Goal: Task Accomplishment & Management: Manage account settings

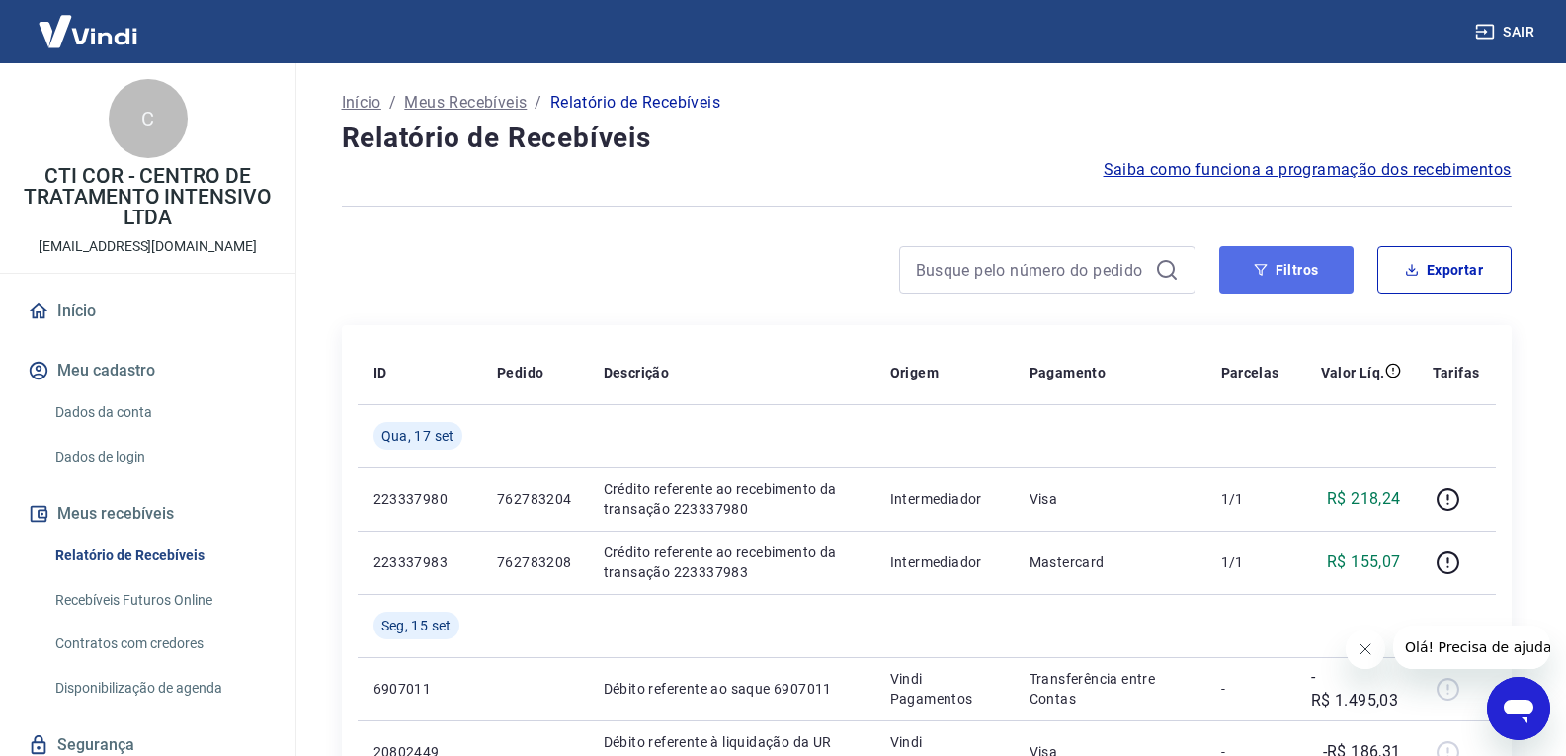
click at [1304, 265] on button "Filtros" at bounding box center [1287, 269] width 134 height 47
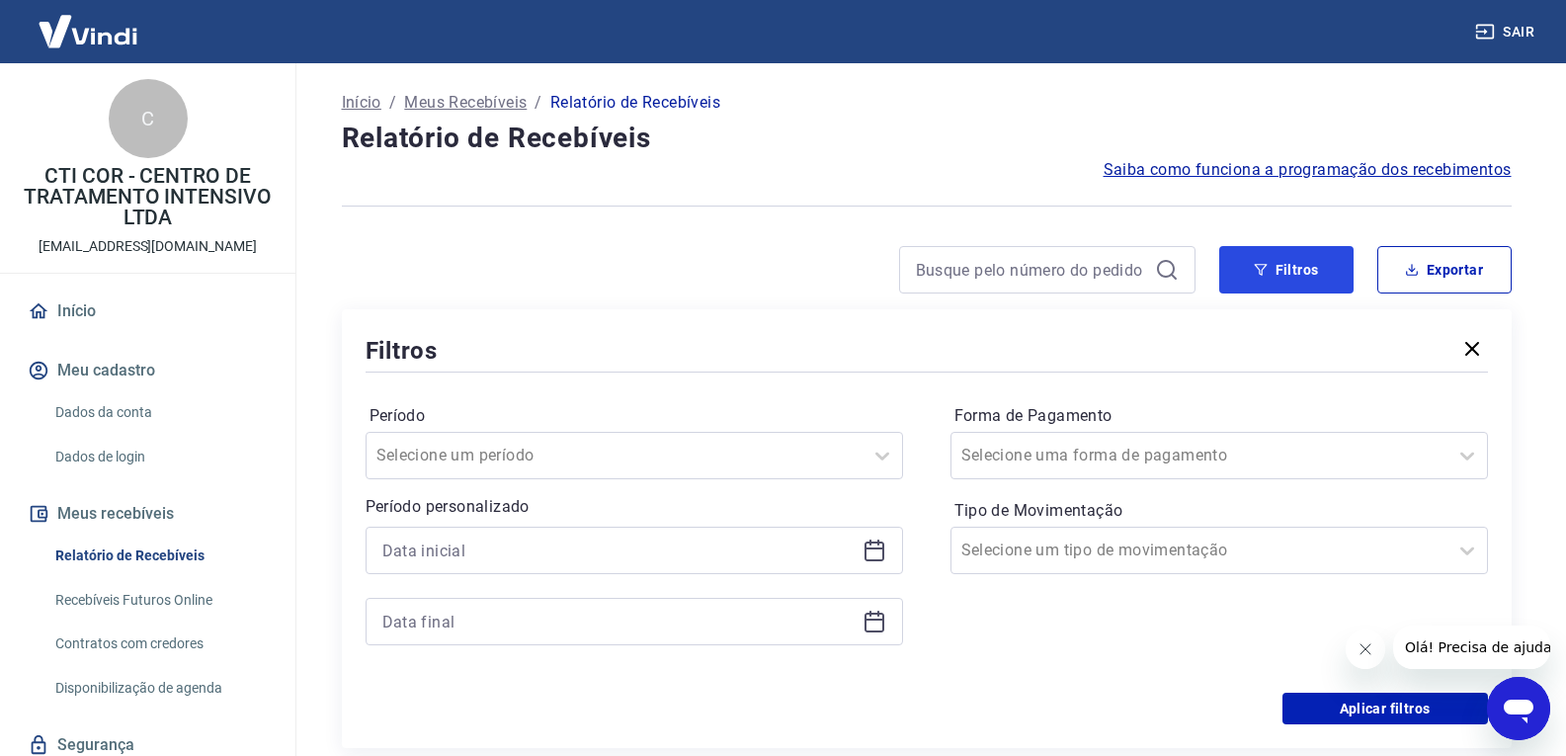
scroll to position [99, 0]
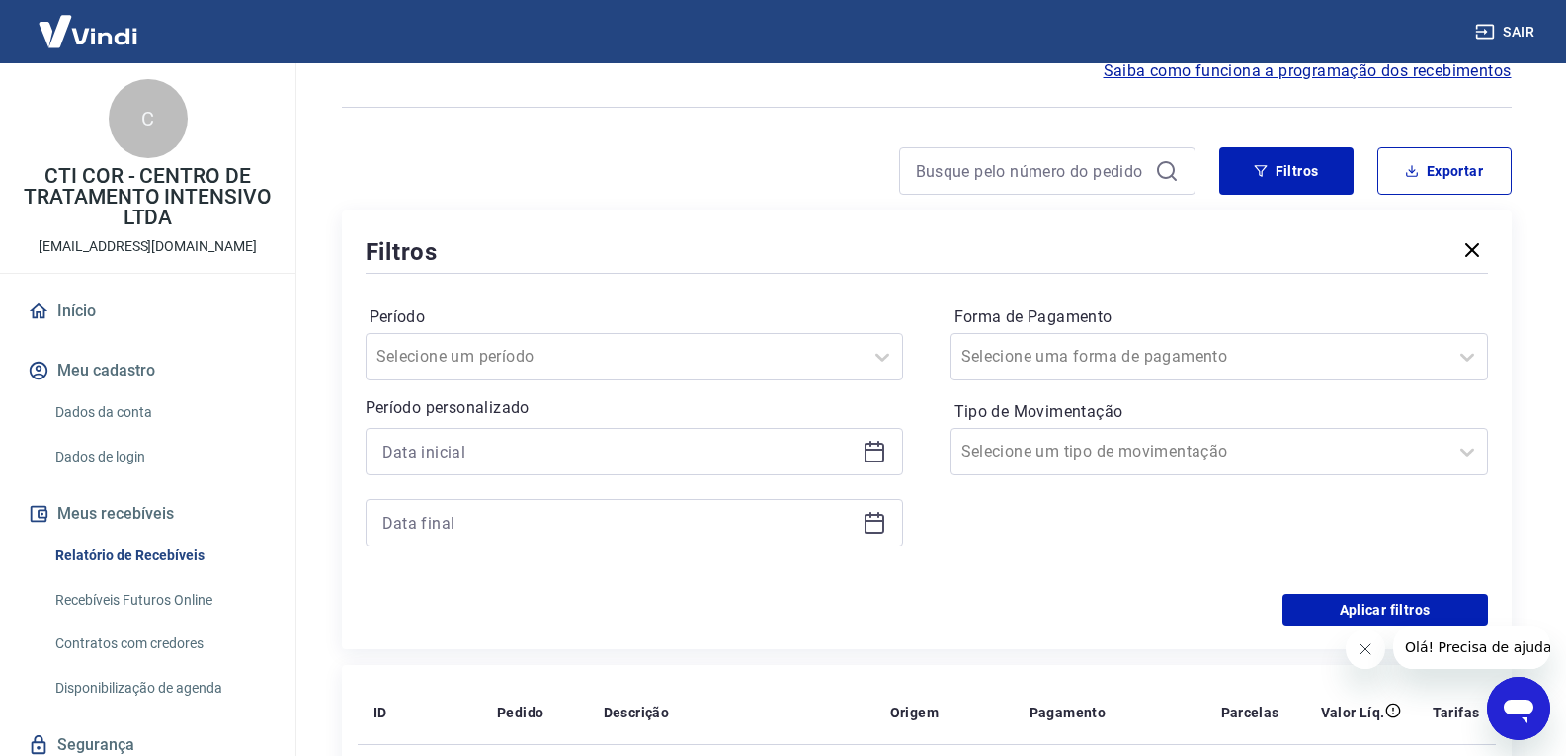
click at [875, 460] on icon at bounding box center [875, 452] width 24 height 24
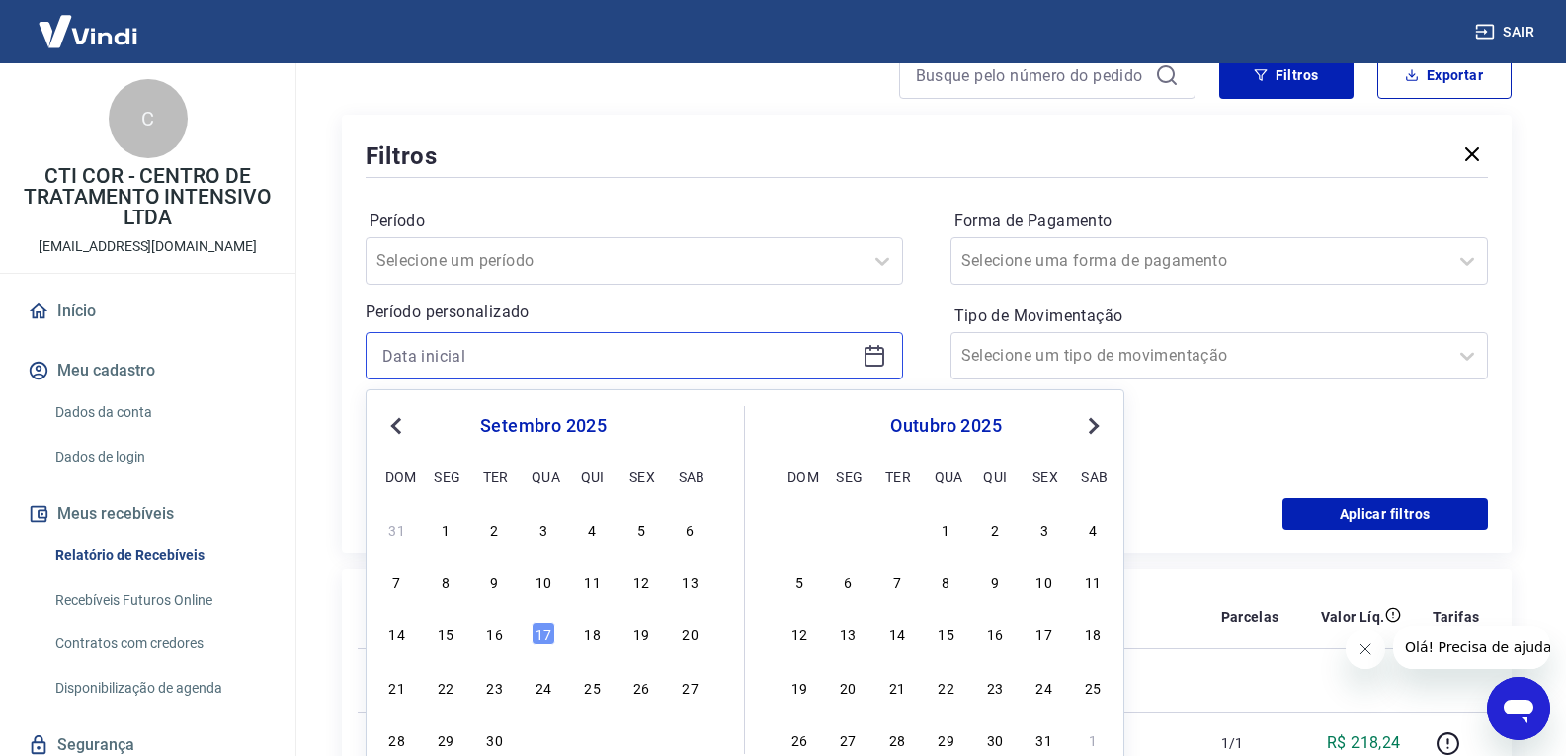
scroll to position [198, 0]
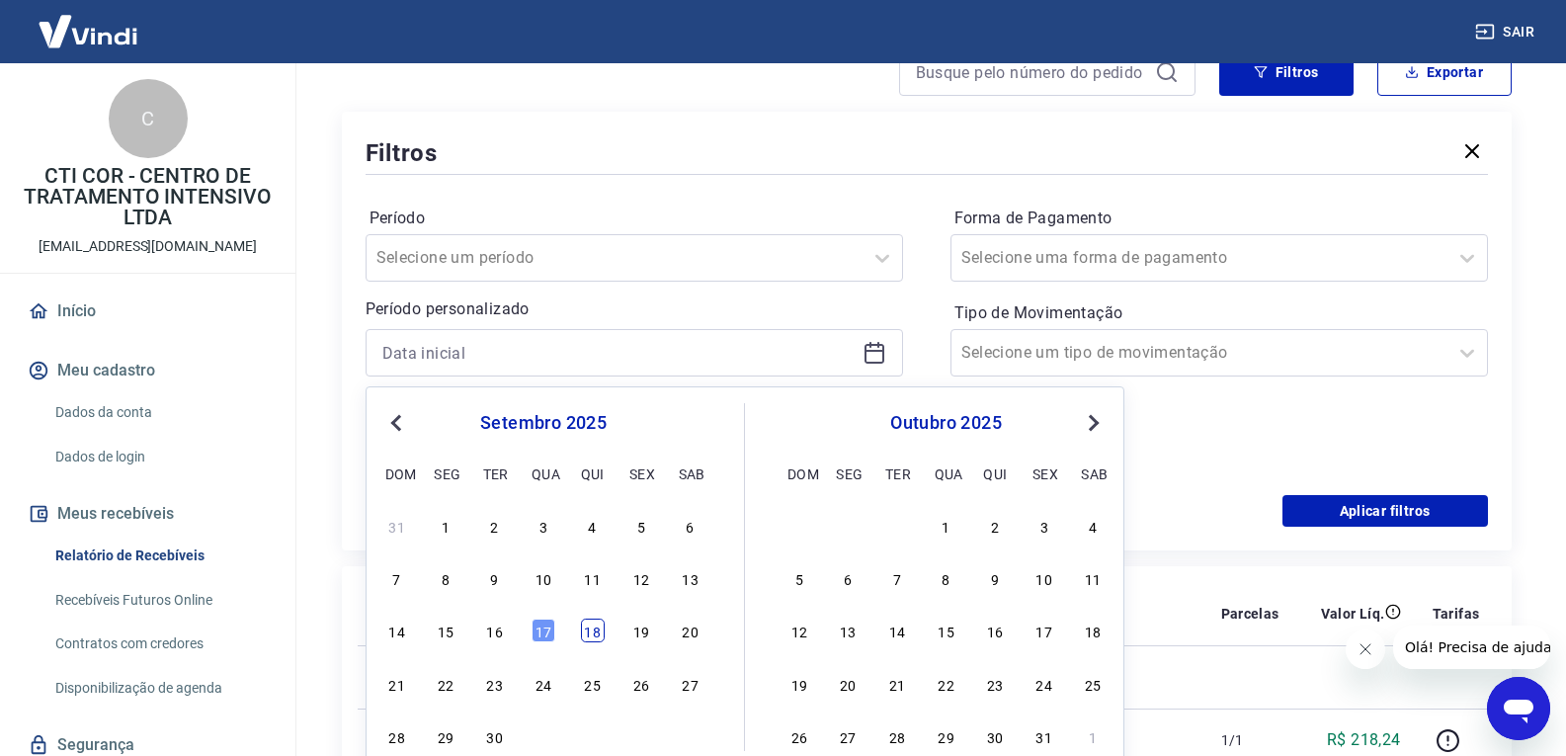
click at [587, 636] on div "18" at bounding box center [593, 631] width 24 height 24
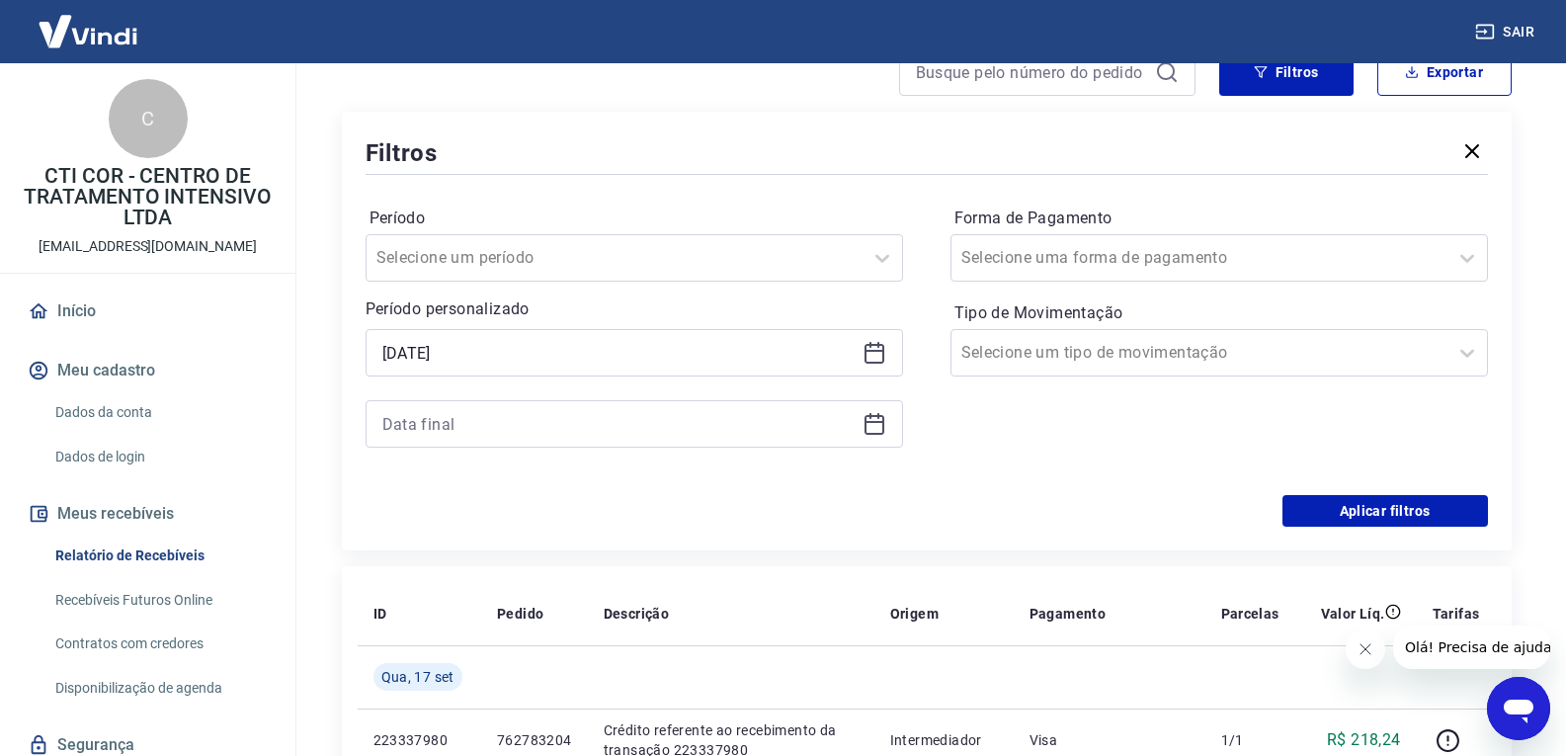
click at [876, 351] on icon at bounding box center [875, 351] width 20 height 2
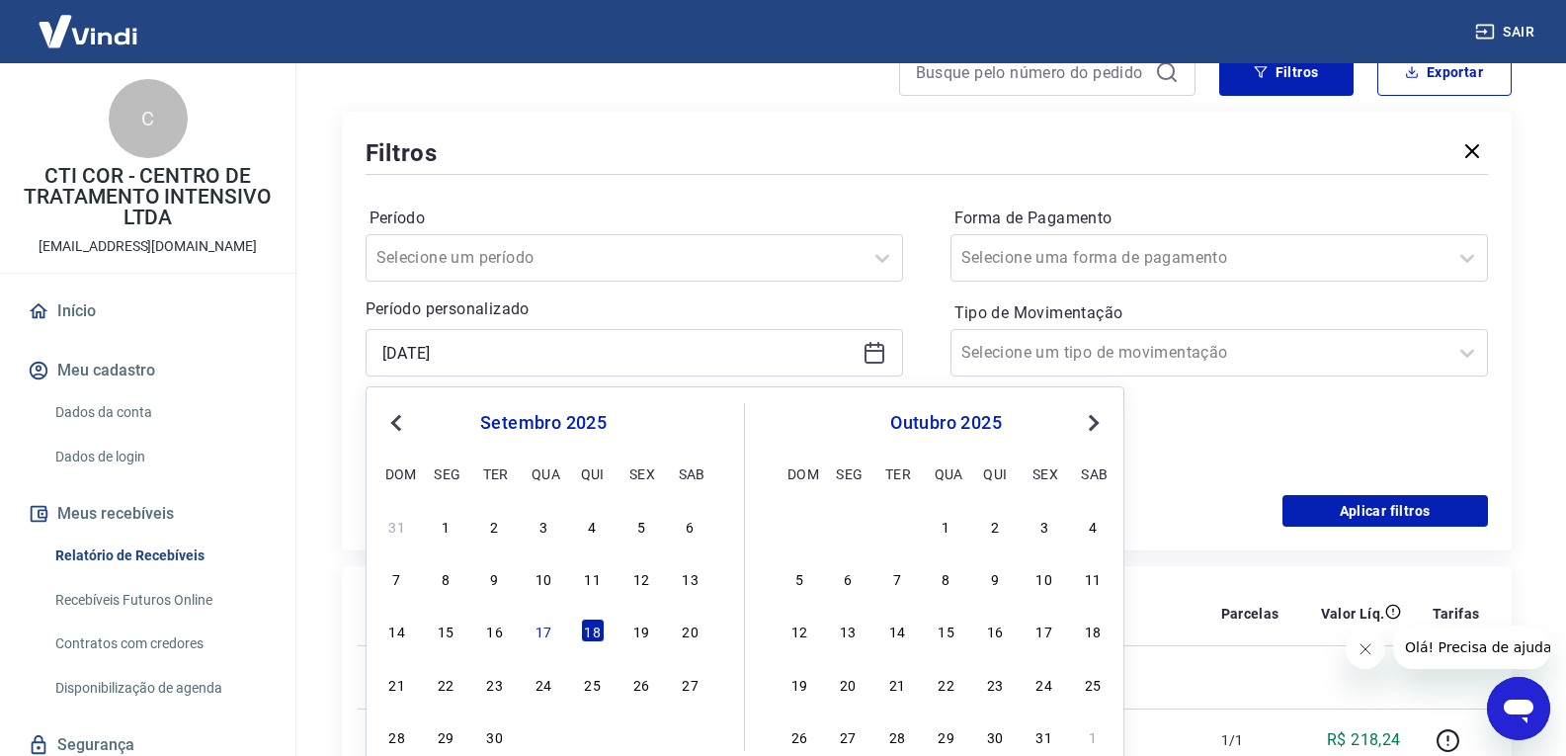
click at [398, 425] on span "Previous Month" at bounding box center [398, 422] width 0 height 23
click at [453, 688] on div "18" at bounding box center [446, 684] width 24 height 24
type input "[DATE]"
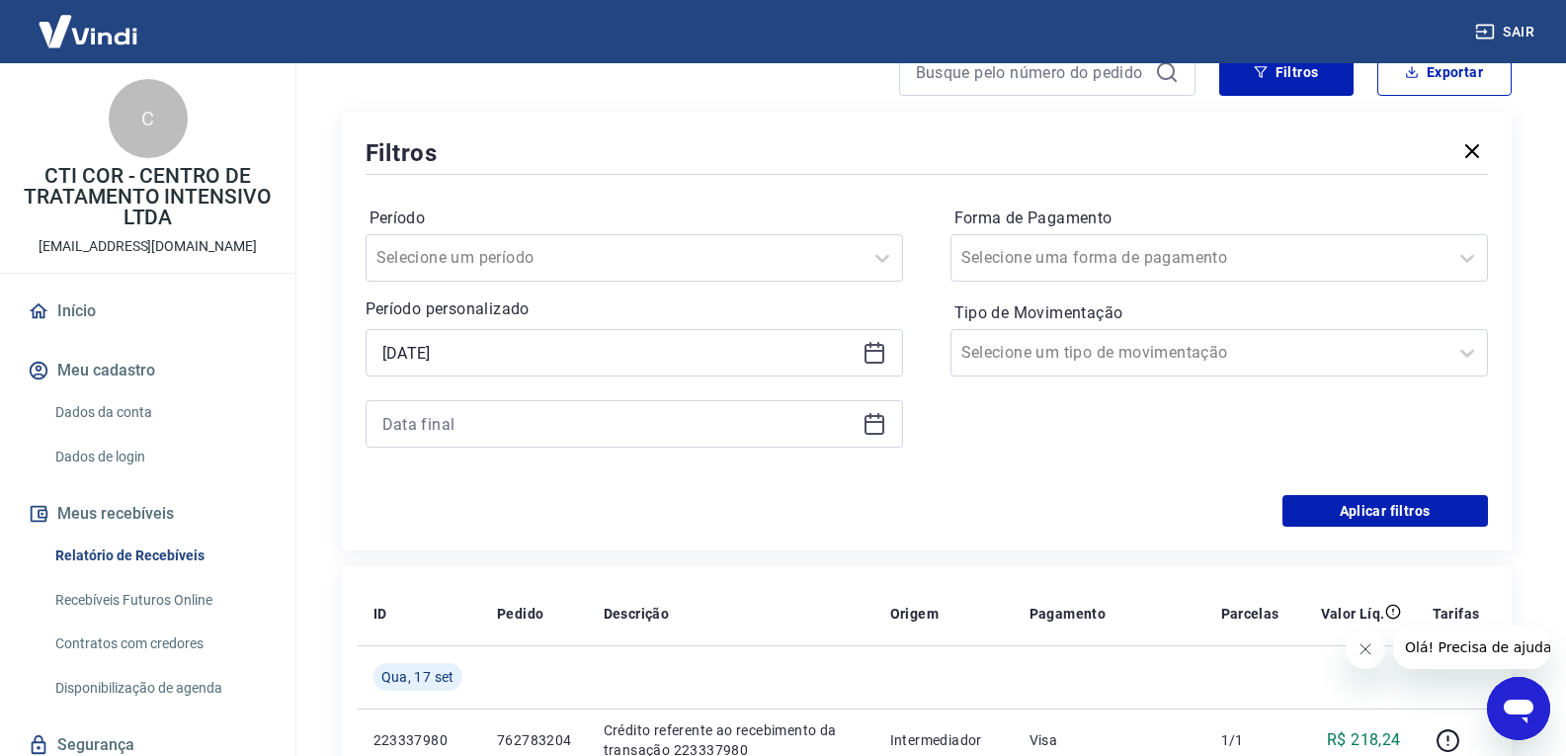
click at [927, 349] on div "Período Selecione um período Período personalizado Selected date: [DATE] [DATE]…" at bounding box center [927, 337] width 1123 height 316
click at [880, 422] on icon at bounding box center [875, 422] width 20 height 2
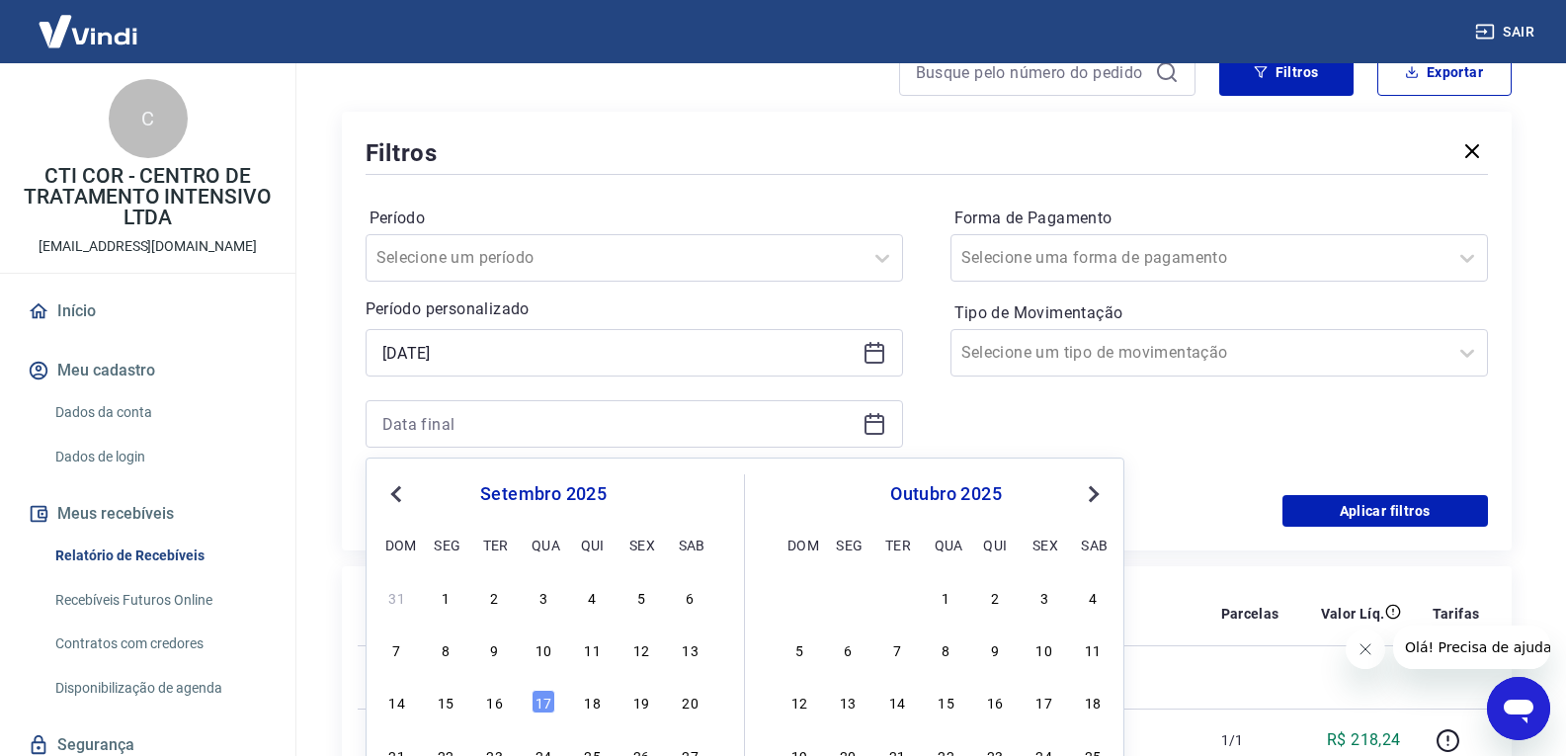
click at [398, 492] on span "Previous Month" at bounding box center [398, 493] width 0 height 23
click at [450, 754] on div "18" at bounding box center [446, 755] width 24 height 24
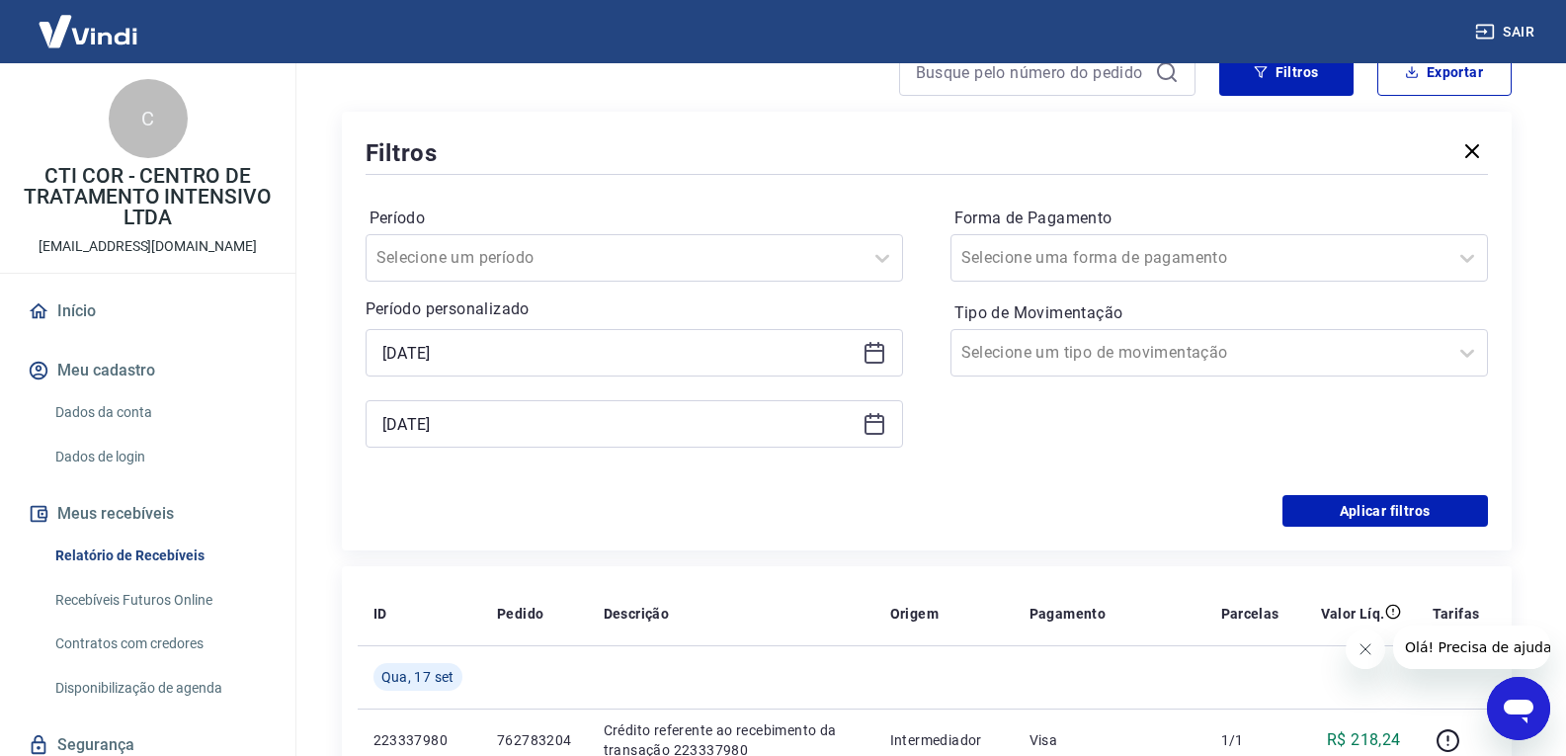
type input "[DATE]"
click at [1466, 507] on button "Aplicar filtros" at bounding box center [1386, 511] width 206 height 32
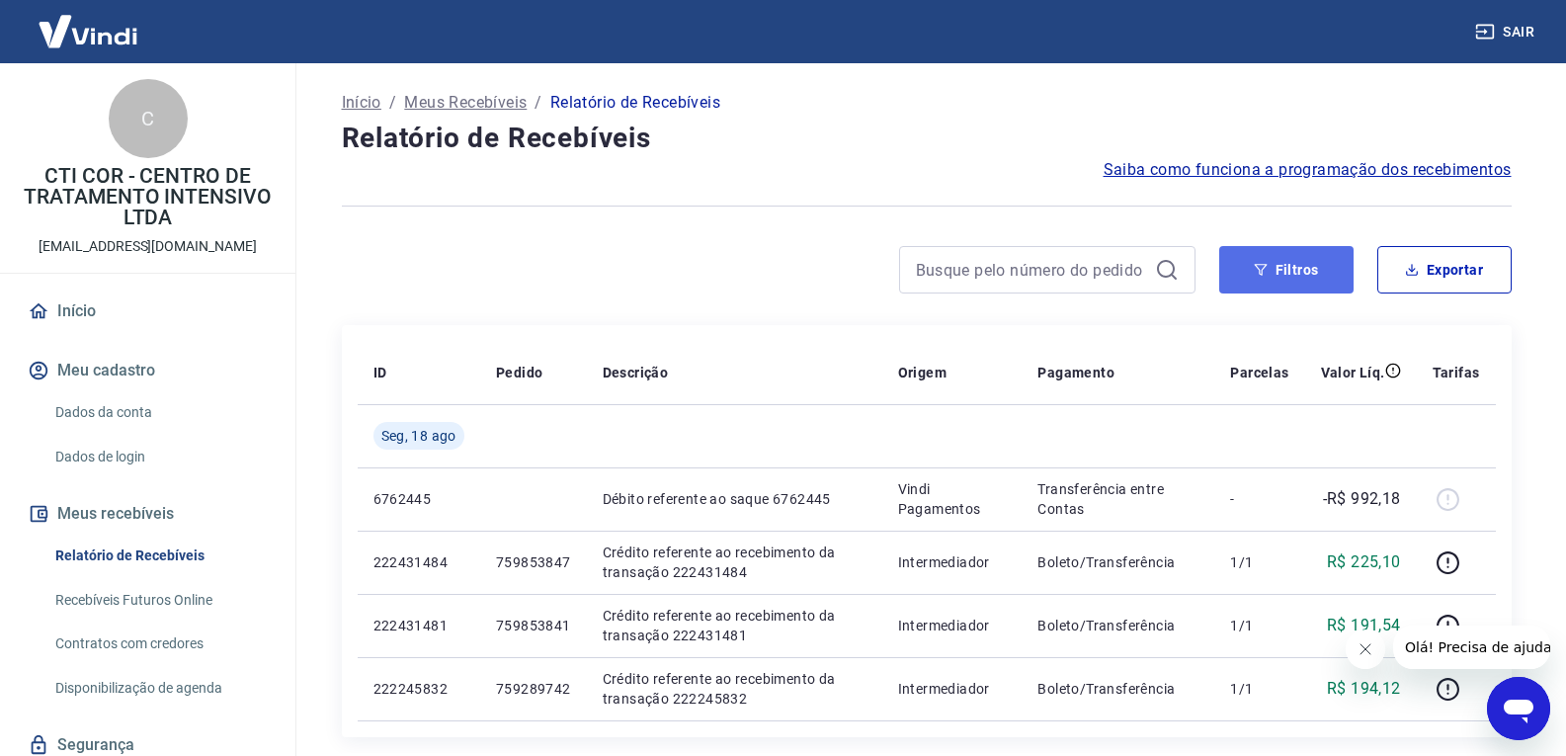
click at [1257, 277] on button "Filtros" at bounding box center [1287, 269] width 134 height 47
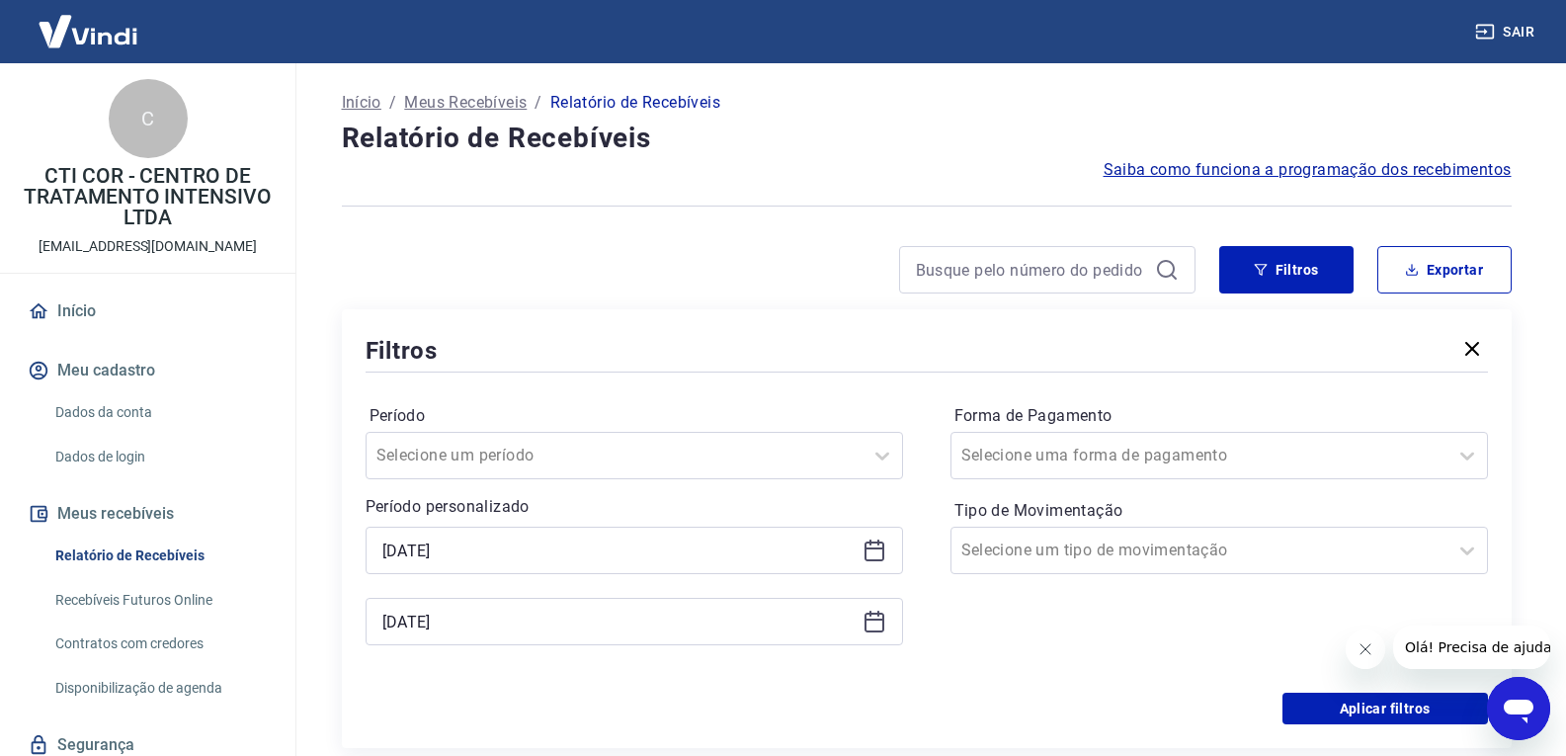
click at [873, 554] on icon at bounding box center [875, 551] width 24 height 24
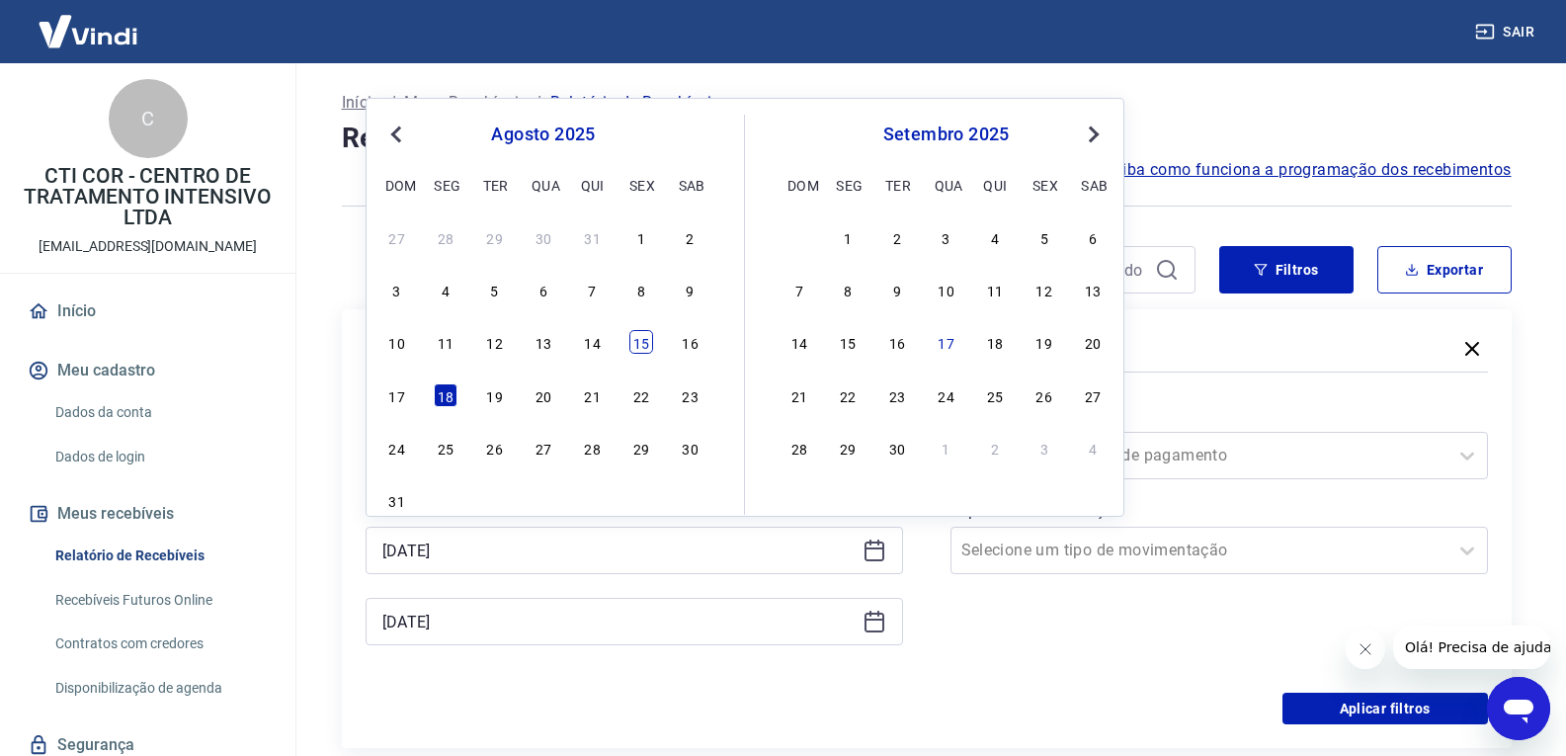
click at [647, 352] on div "15" at bounding box center [642, 342] width 24 height 24
type input "[DATE]"
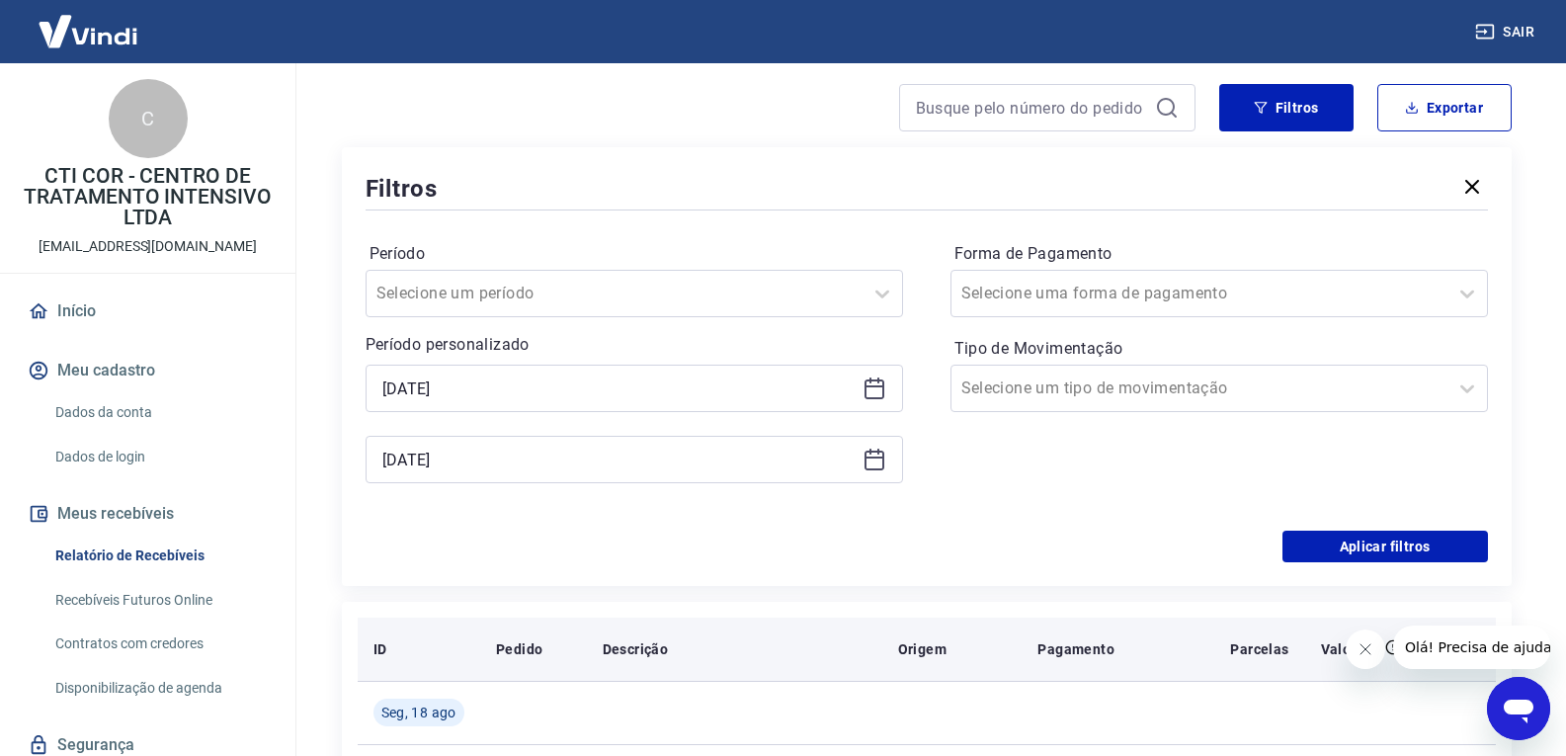
scroll to position [198, 0]
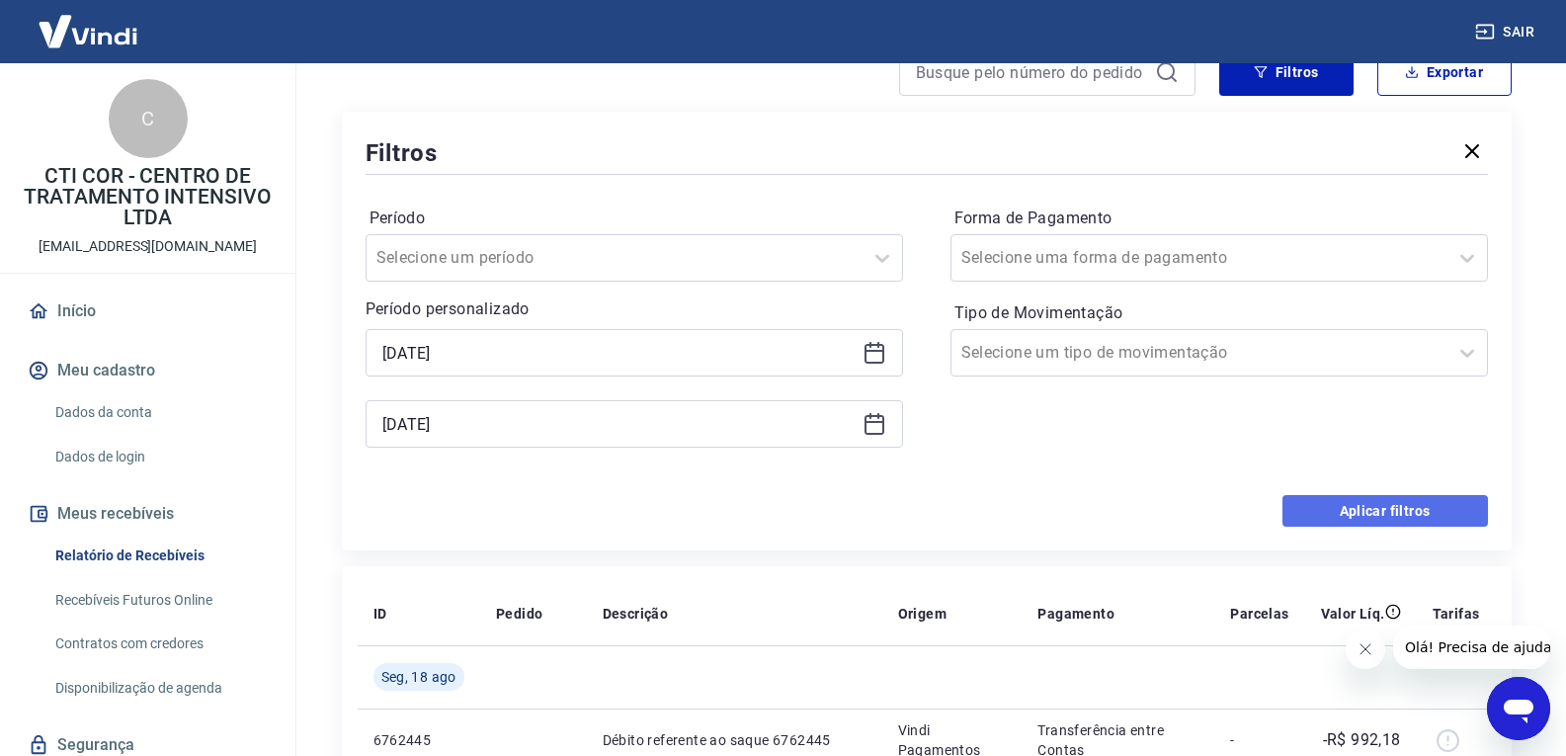
click at [1387, 509] on button "Aplicar filtros" at bounding box center [1386, 511] width 206 height 32
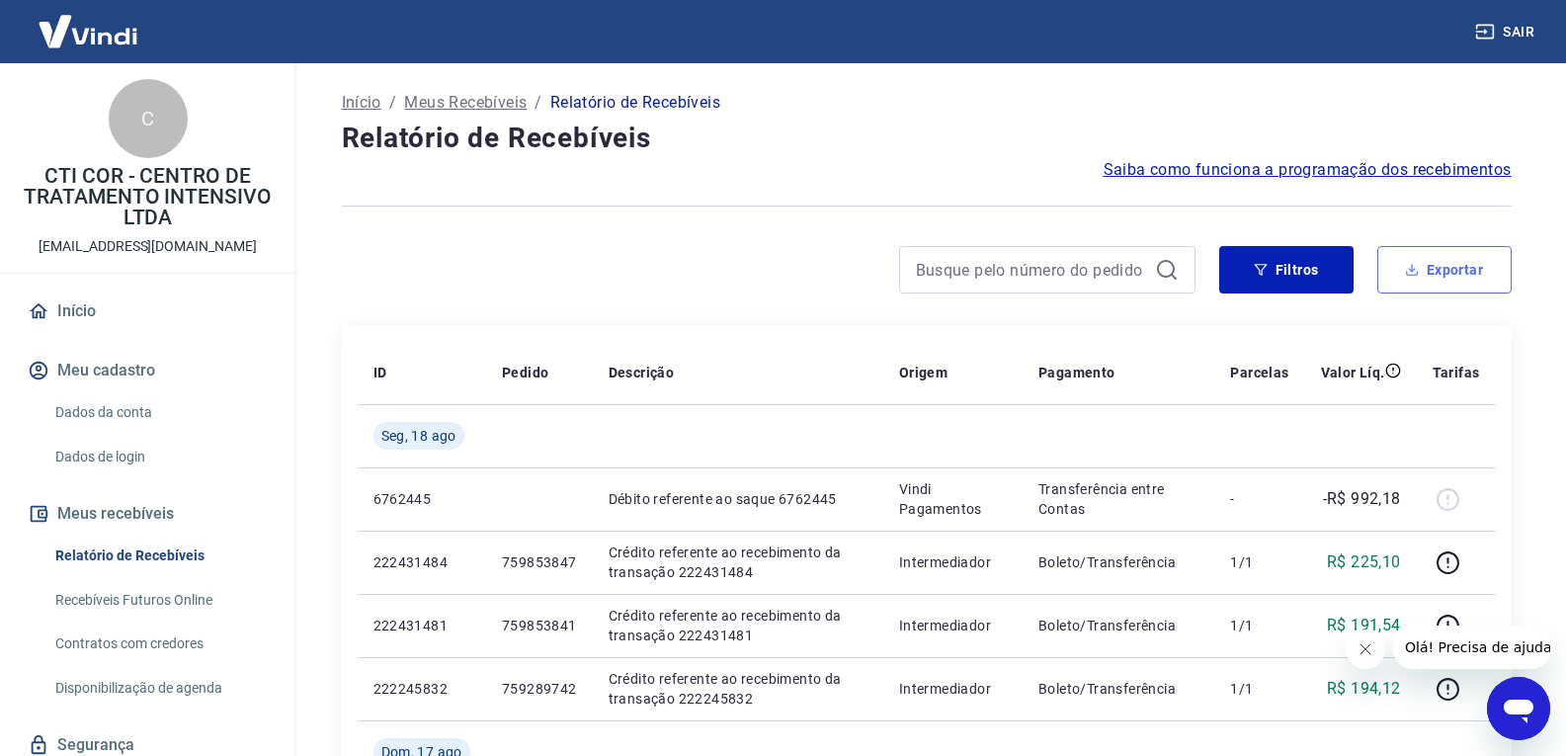
click at [1448, 275] on button "Exportar" at bounding box center [1445, 269] width 134 height 47
type input "[DATE]"
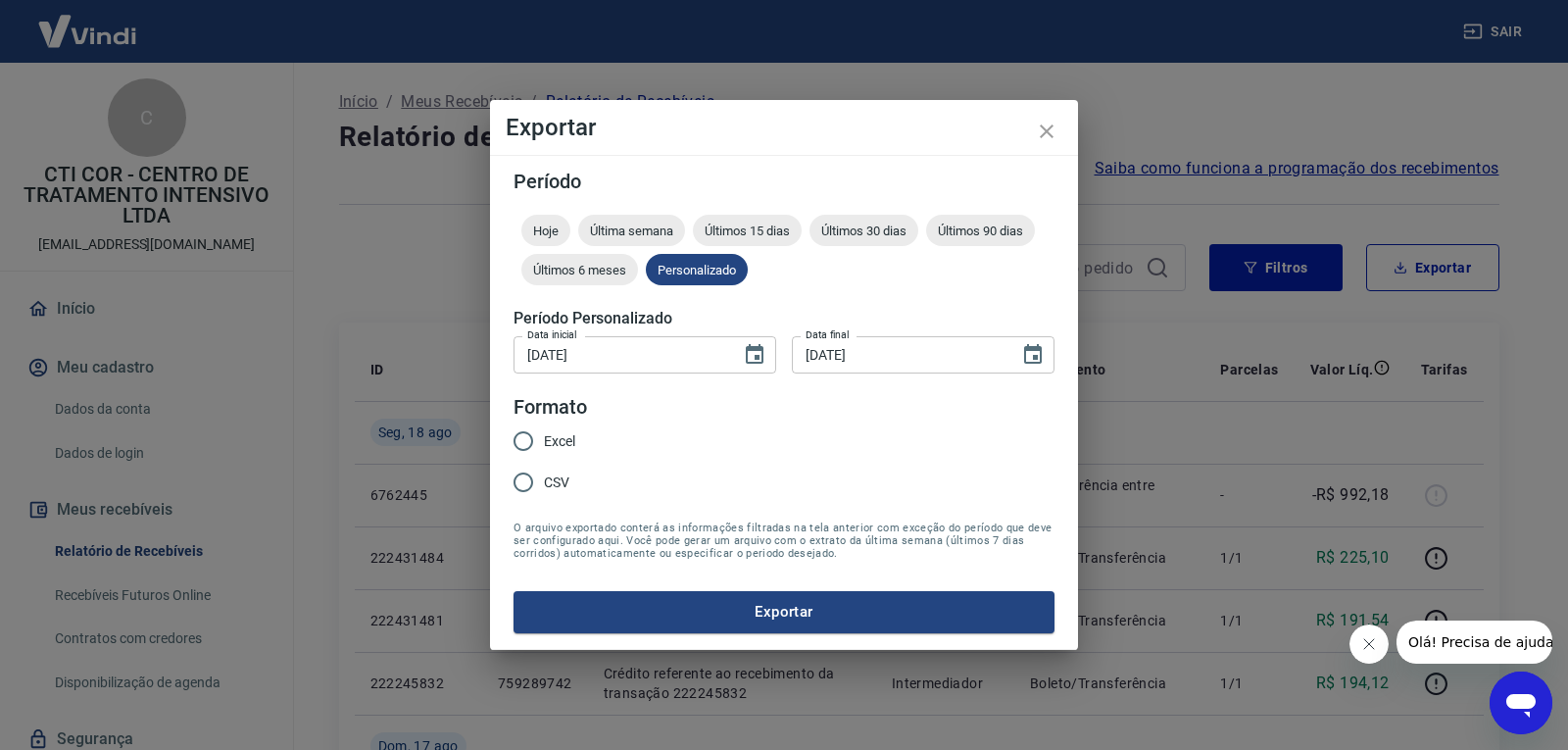
click at [523, 438] on input "Excel" at bounding box center [524, 441] width 42 height 42
radio input "true"
click at [775, 619] on button "Exportar" at bounding box center [784, 612] width 542 height 42
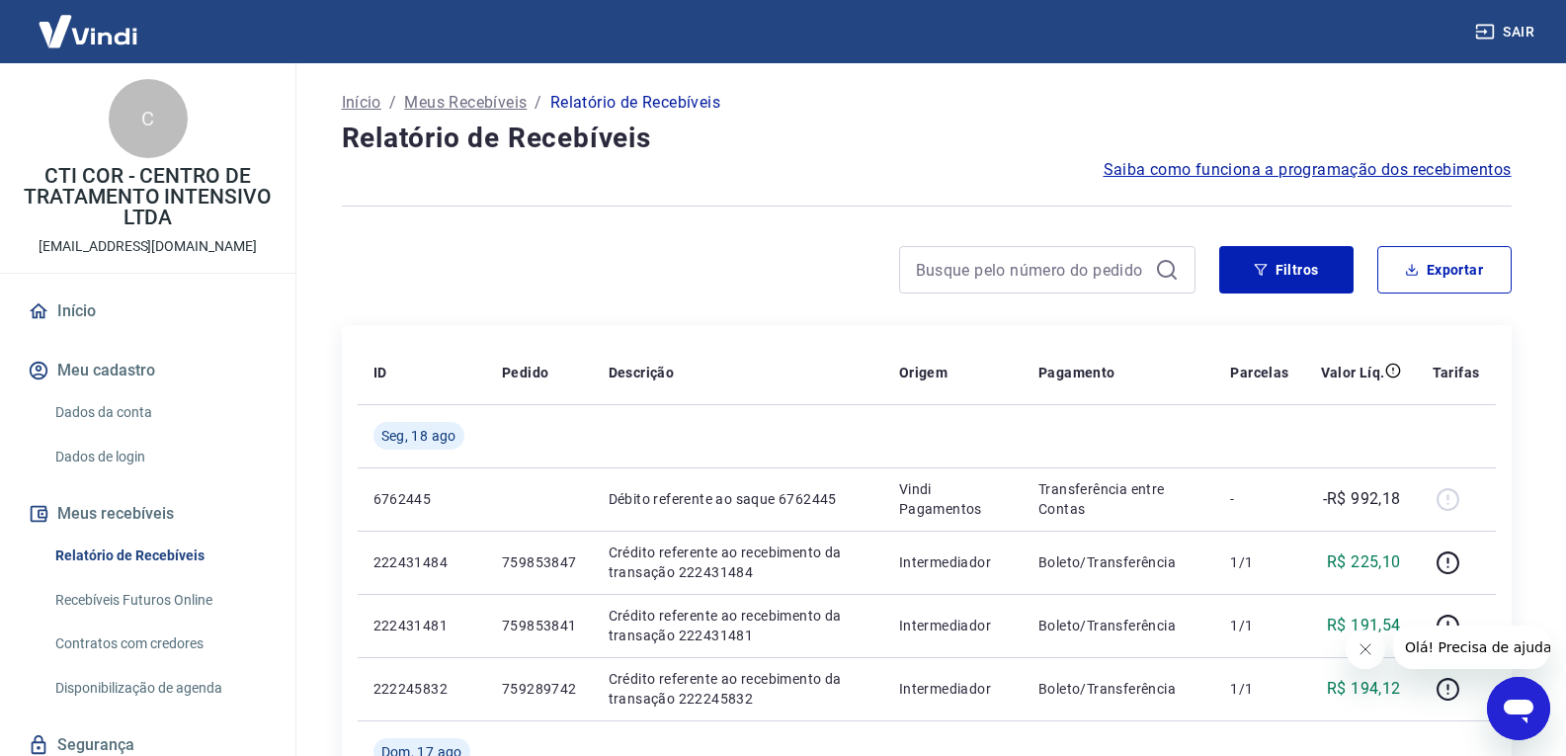
click at [1239, 105] on div "Início / Meus Recebíveis / Relatório de Recebíveis" at bounding box center [927, 103] width 1170 height 32
click at [1299, 279] on button "Filtros" at bounding box center [1287, 269] width 134 height 47
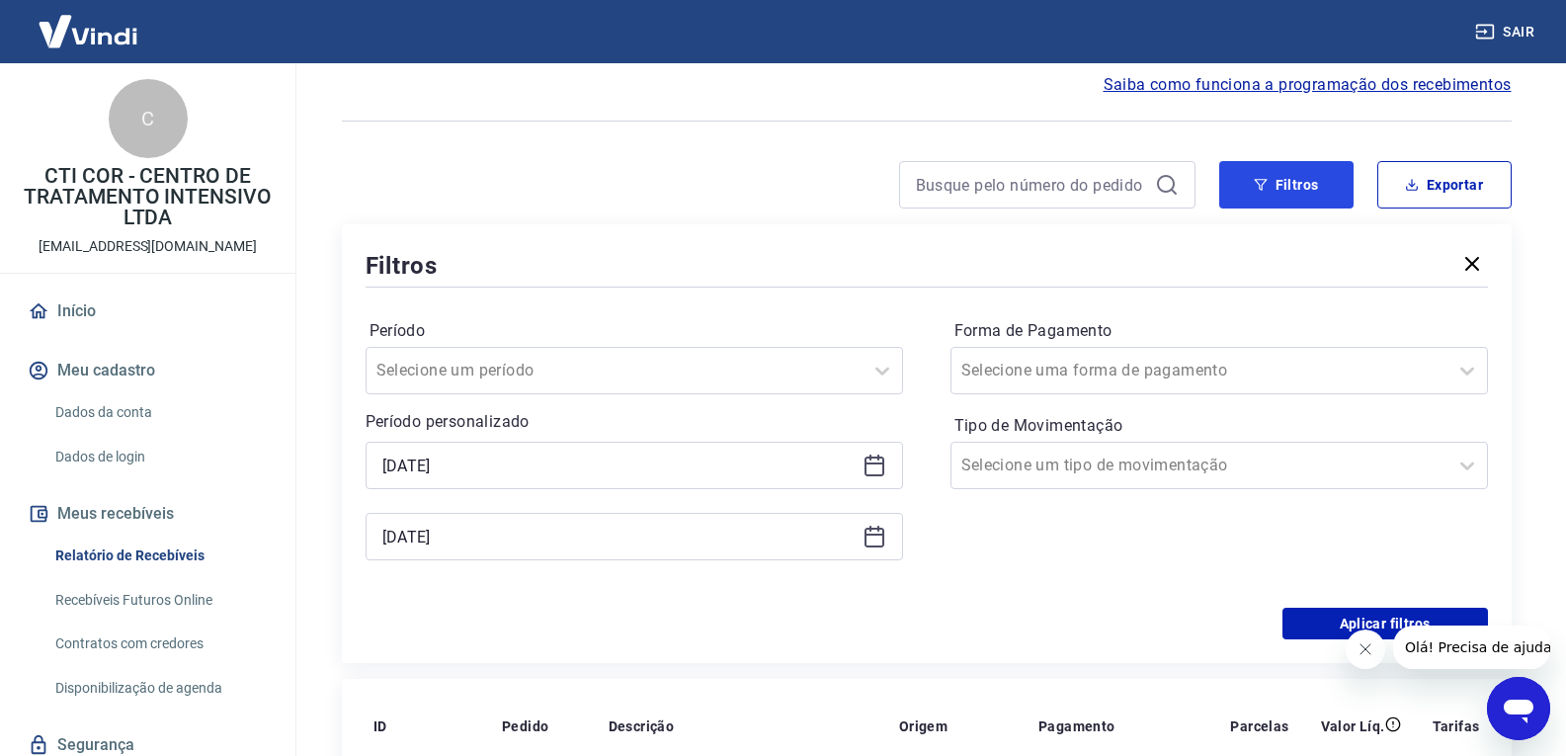
scroll to position [198, 0]
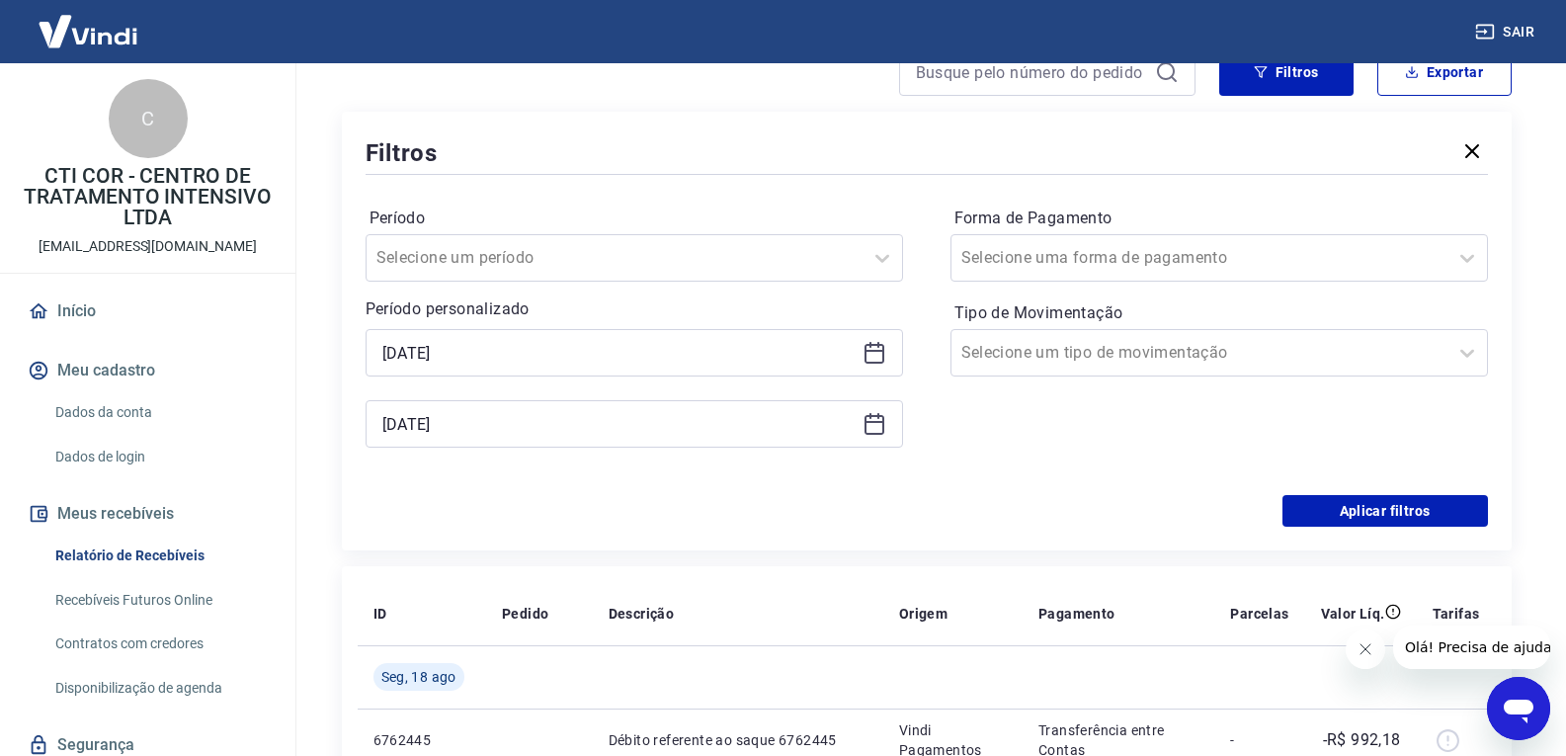
click at [877, 351] on icon at bounding box center [875, 351] width 20 height 2
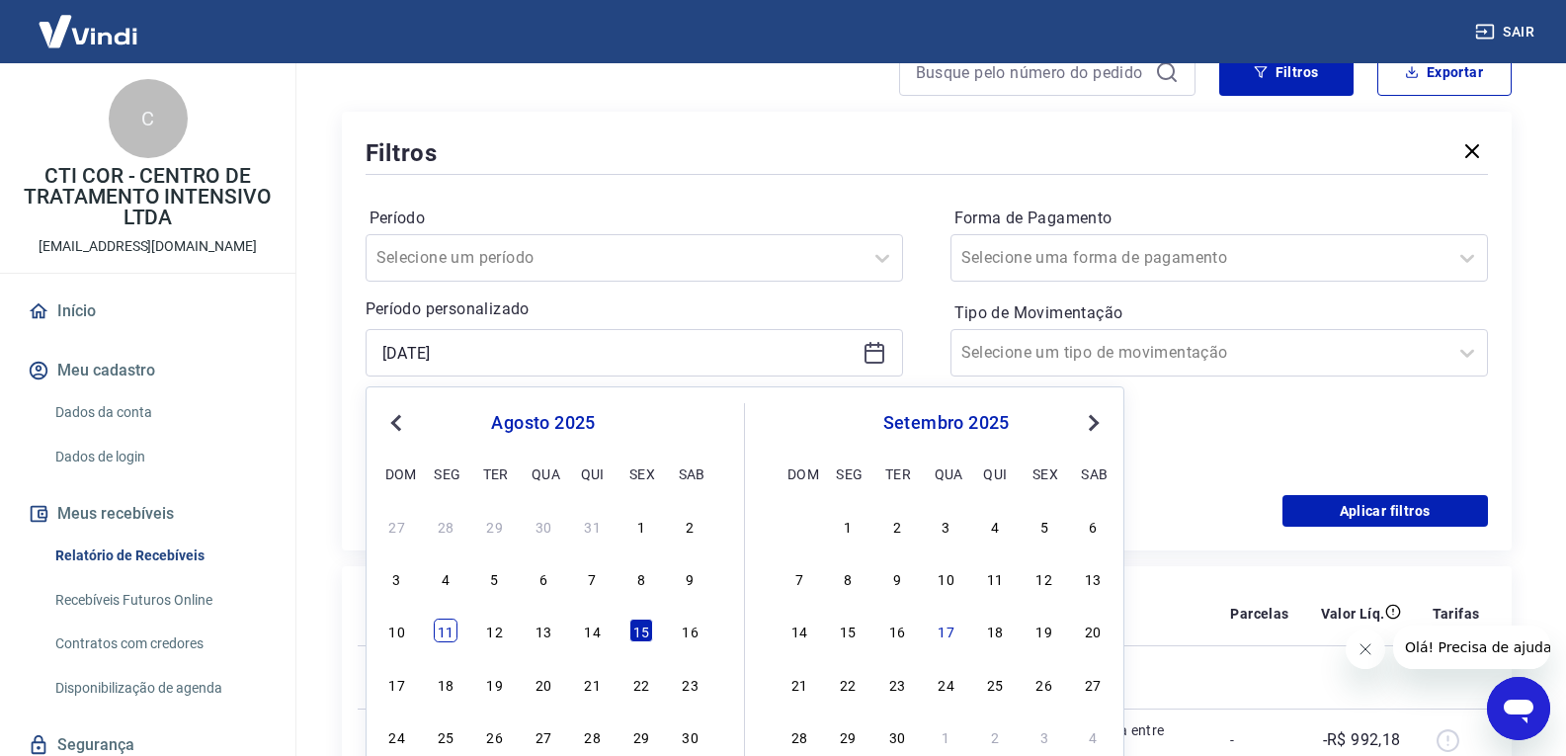
click at [455, 630] on div "11" at bounding box center [446, 631] width 24 height 24
type input "[DATE]"
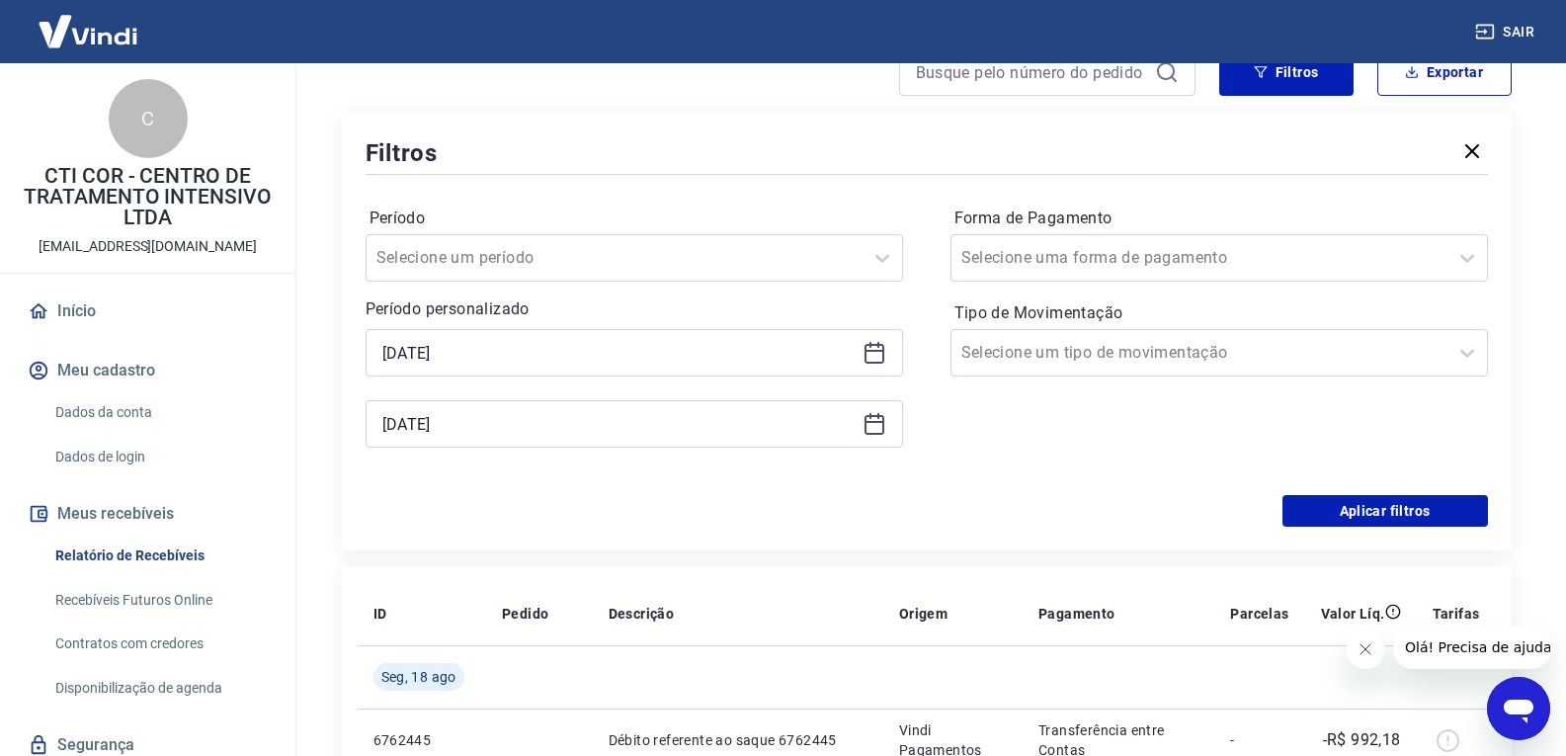
click at [1012, 457] on div "Forma de Pagamento Selecione uma forma de pagamento Tipo de Movimentação Seleci…" at bounding box center [1220, 337] width 538 height 269
click at [853, 413] on input "[DATE]" at bounding box center [618, 424] width 472 height 30
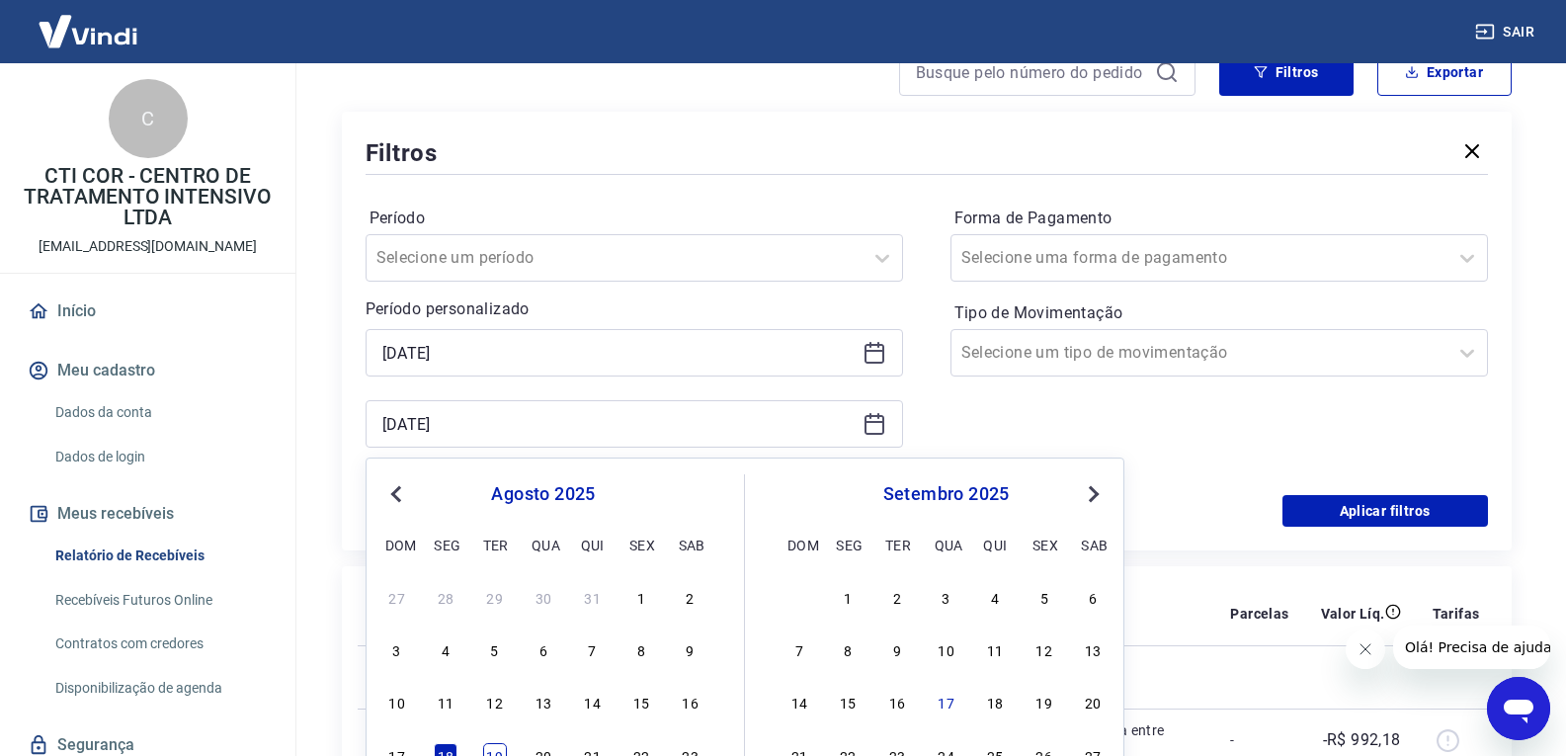
click at [492, 749] on div "19" at bounding box center [495, 755] width 24 height 24
type input "[DATE]"
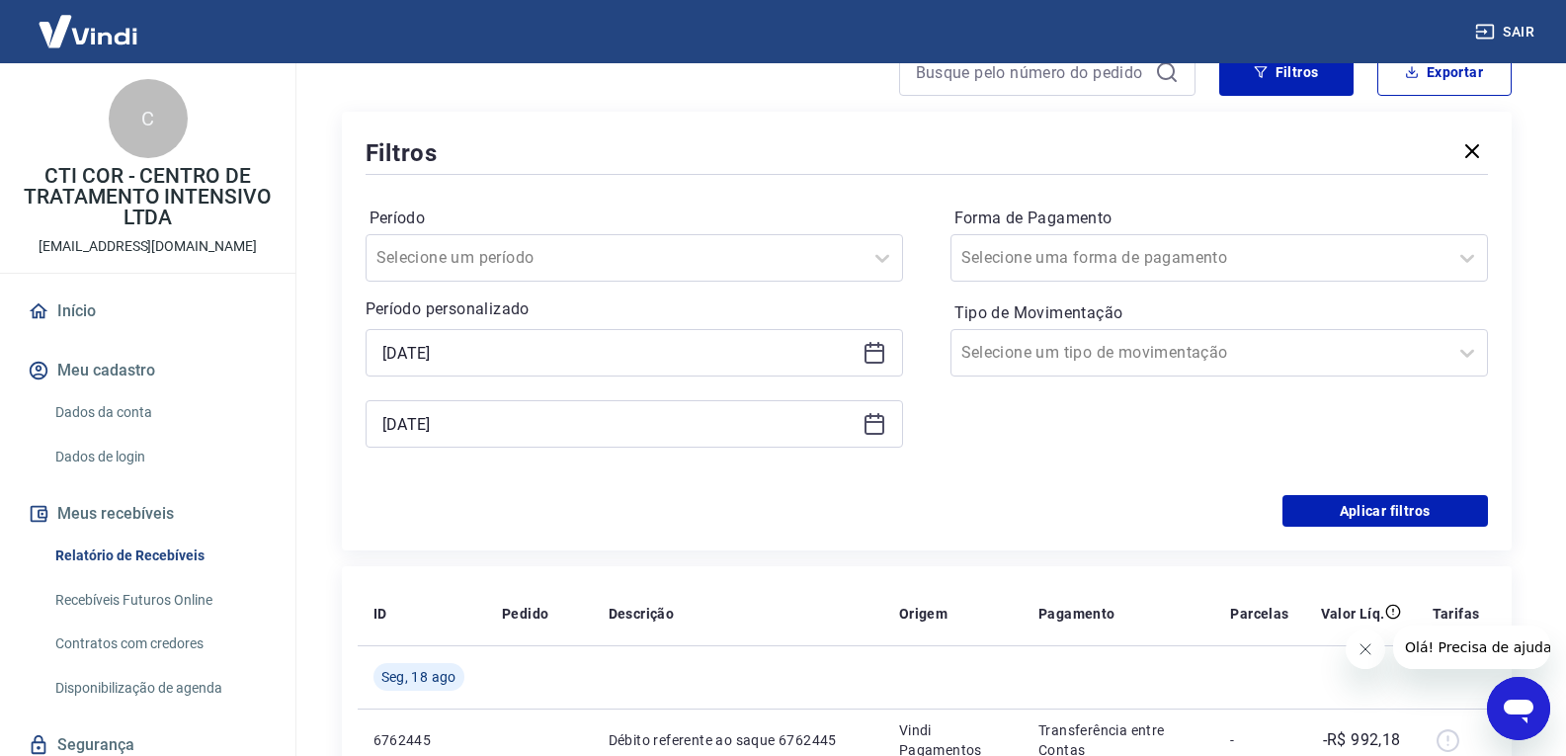
click at [978, 459] on div "Forma de Pagamento Selecione uma forma de pagamento Tipo de Movimentação Seleci…" at bounding box center [1220, 337] width 538 height 269
click at [1381, 513] on button "Aplicar filtros" at bounding box center [1386, 511] width 206 height 32
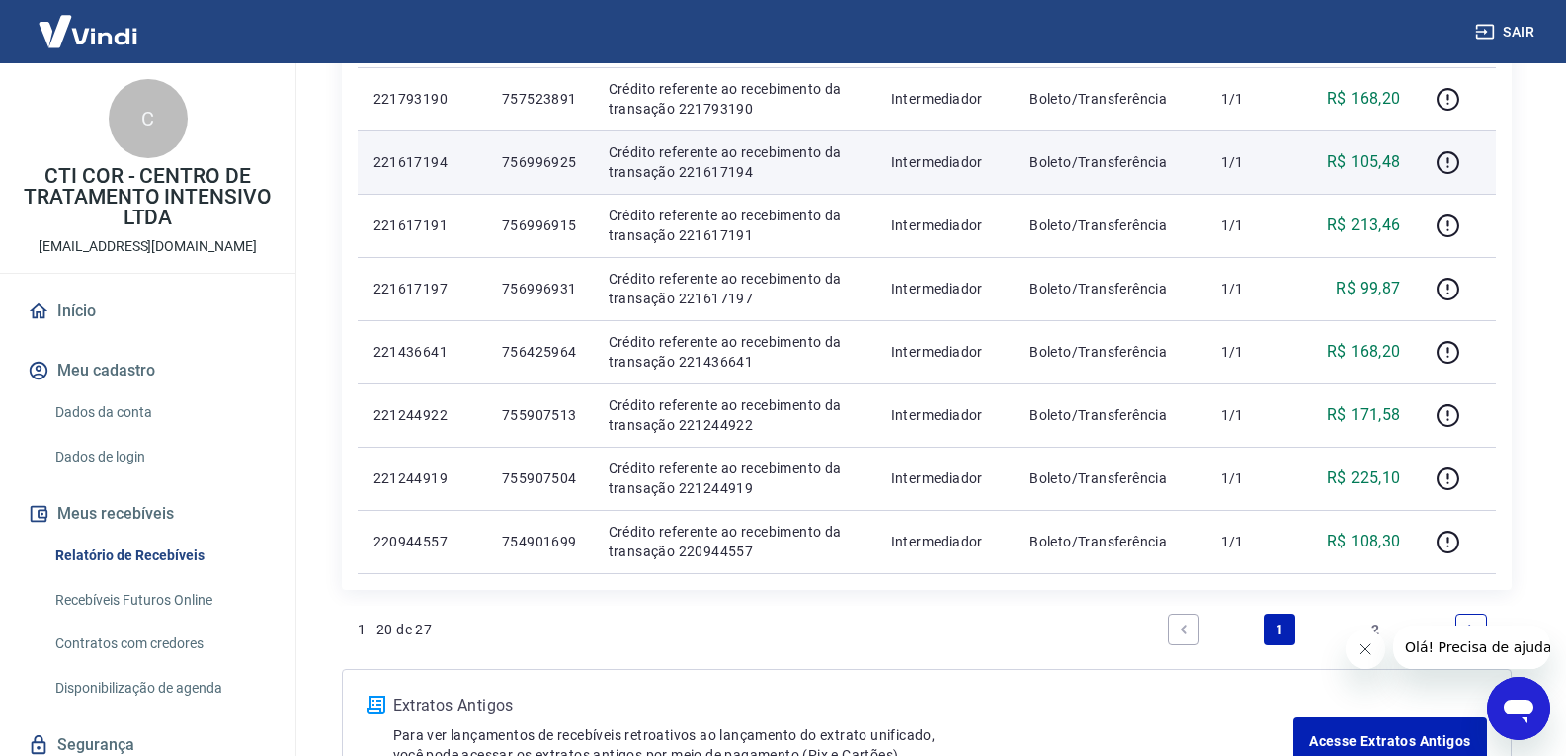
scroll to position [1384, 0]
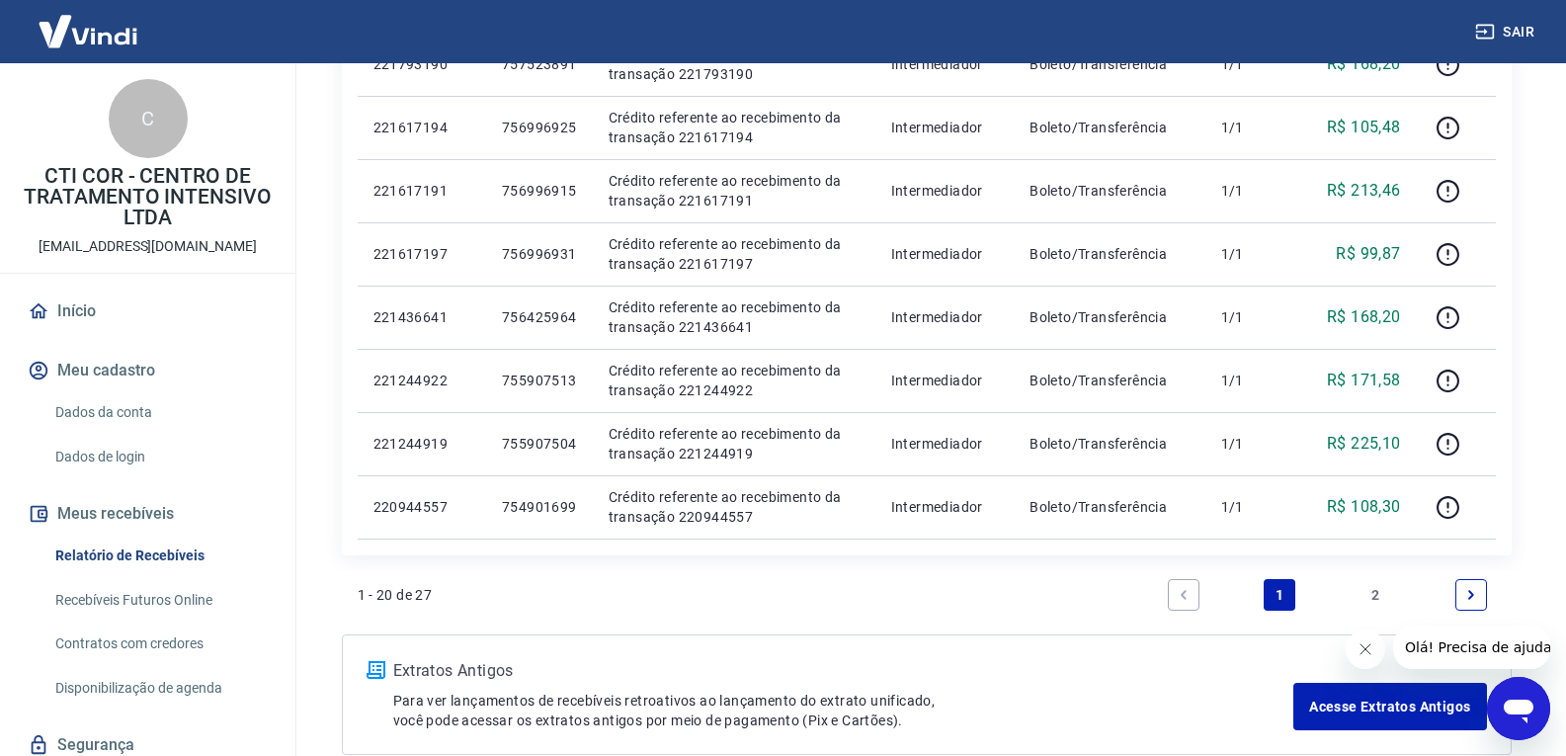
click at [1471, 598] on icon "Next page" at bounding box center [1473, 594] width 6 height 9
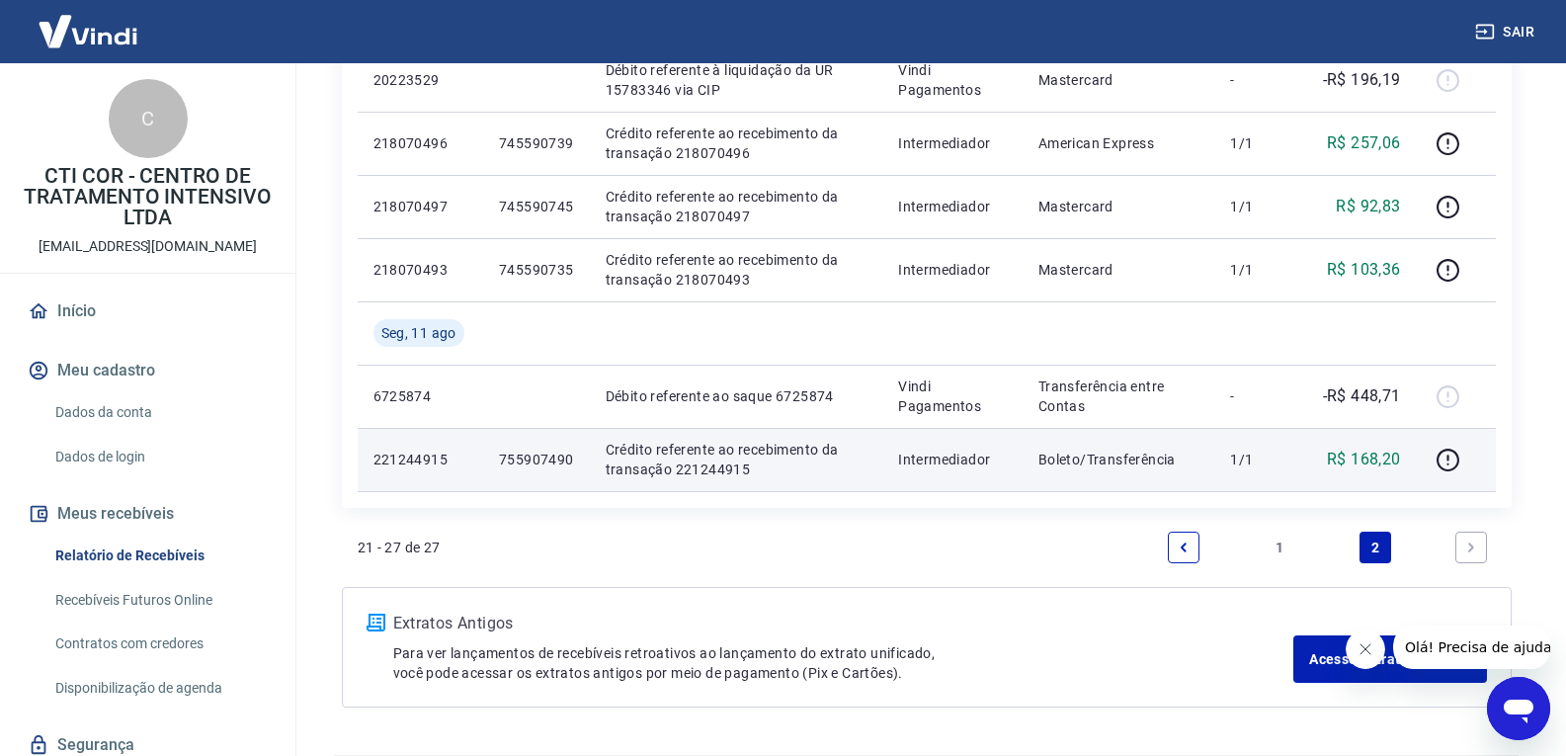
scroll to position [543, 0]
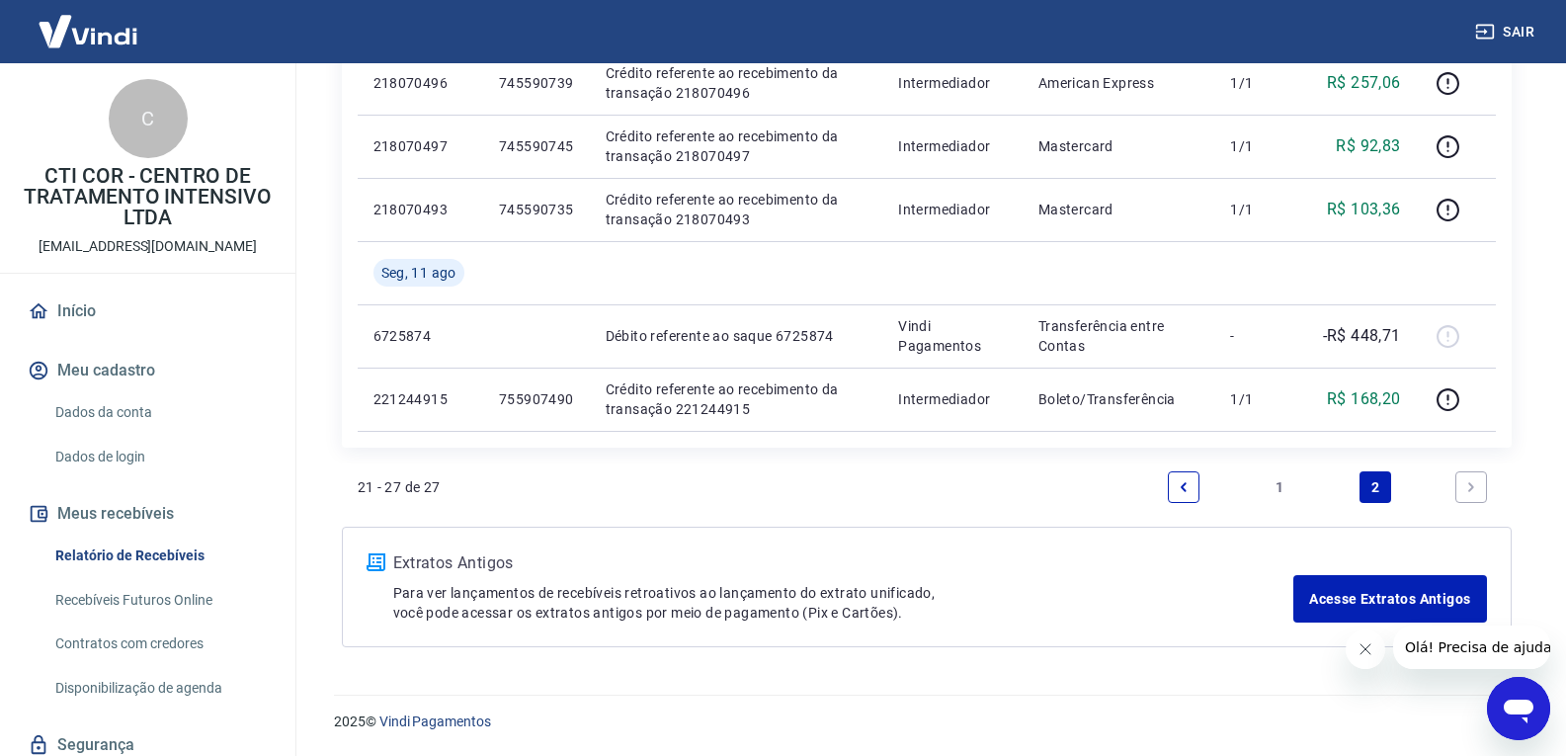
click at [1291, 482] on link "1" at bounding box center [1280, 487] width 32 height 32
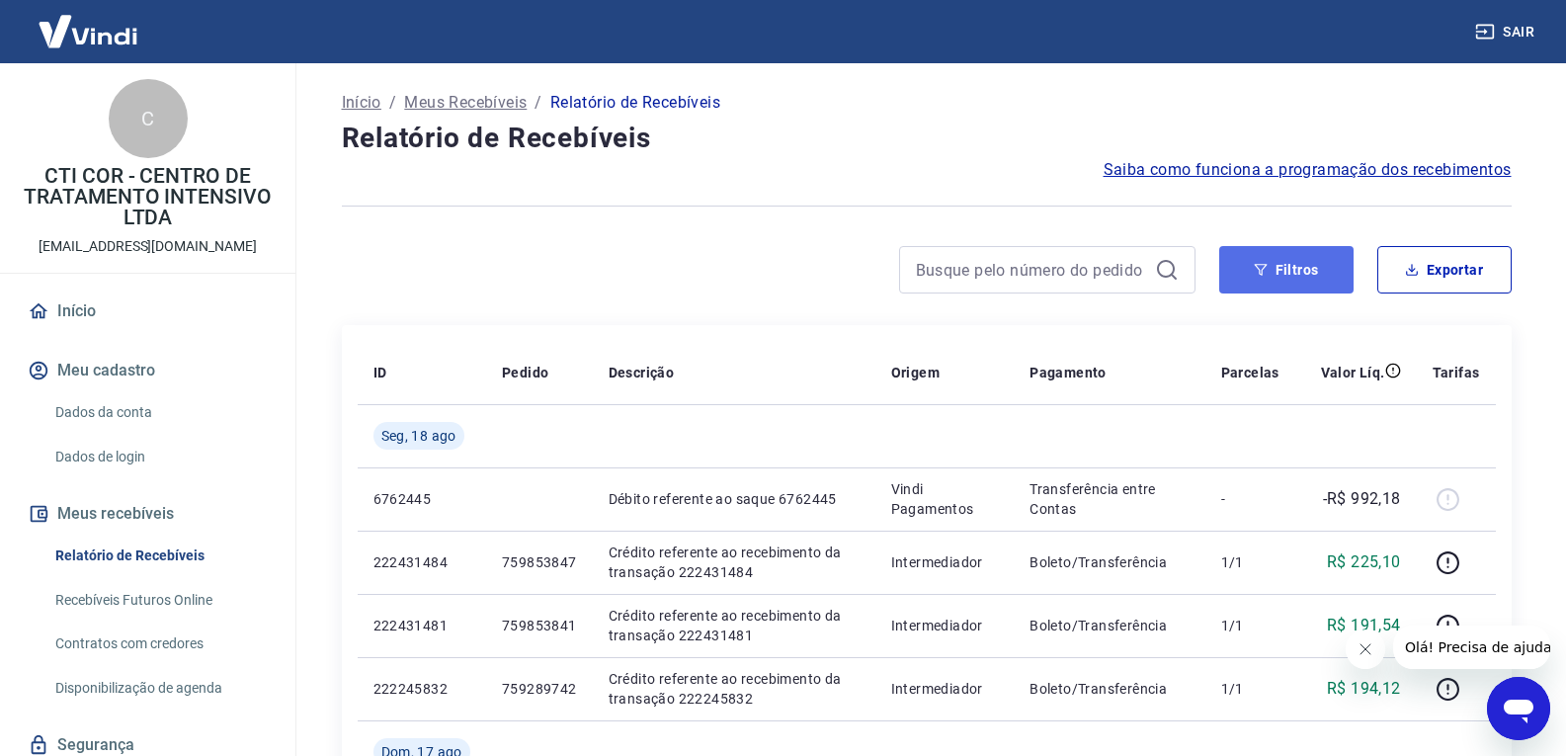
click at [1284, 275] on button "Filtros" at bounding box center [1287, 269] width 134 height 47
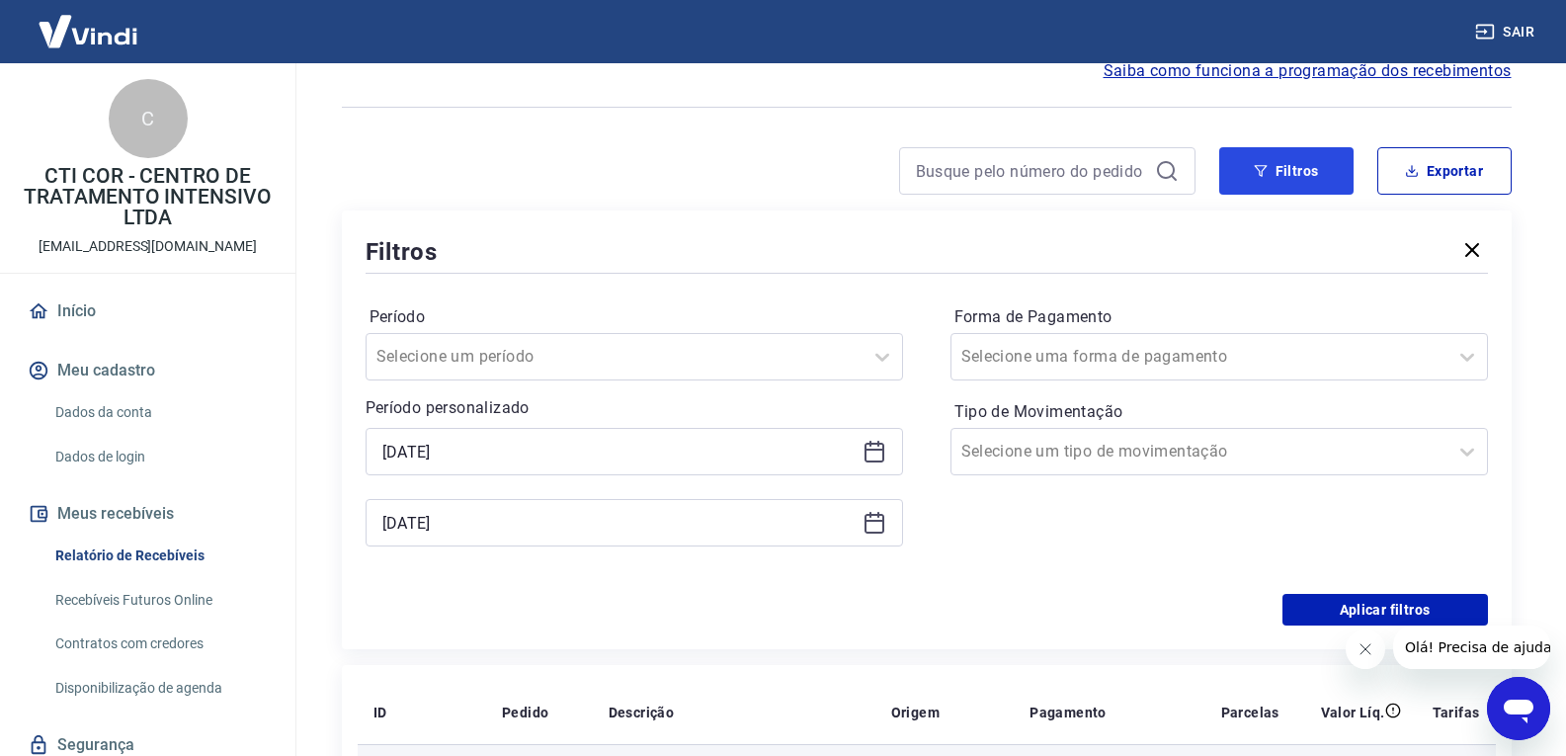
scroll to position [296, 0]
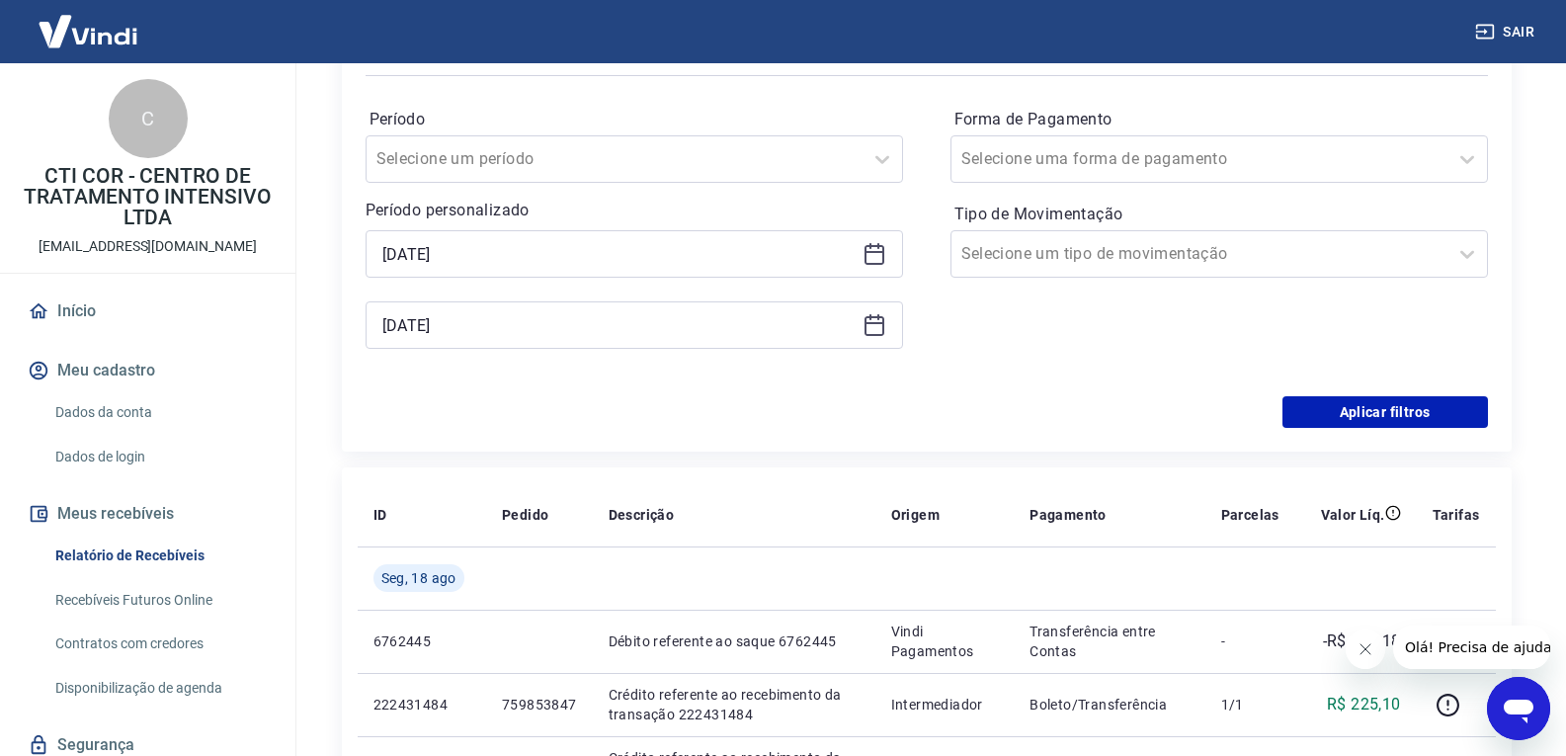
click at [878, 332] on icon at bounding box center [875, 325] width 24 height 24
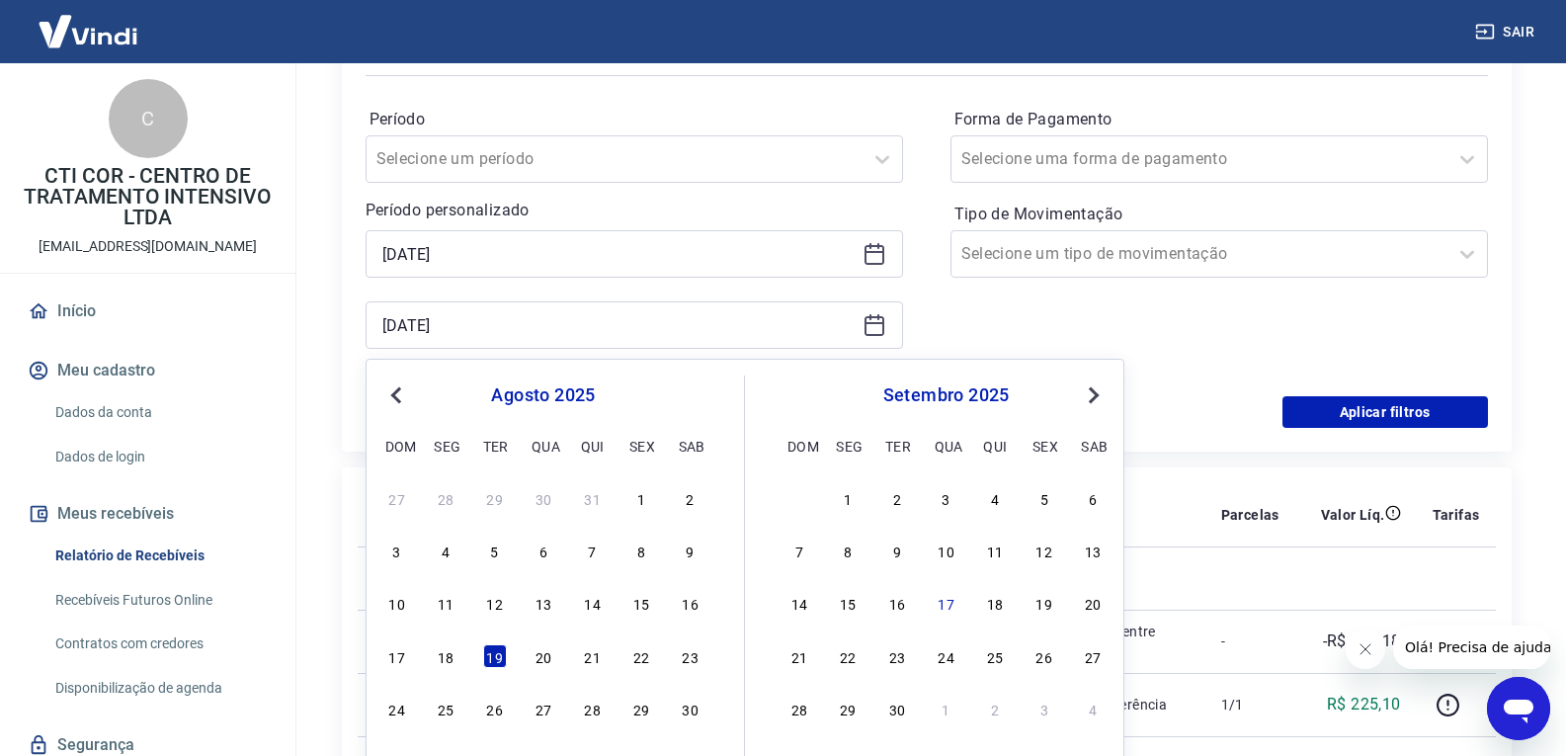
click at [445, 661] on div "18" at bounding box center [446, 656] width 24 height 24
click at [949, 293] on div "Período Selecione um período Período personalizado [DATE] [DATE] Previous Month…" at bounding box center [927, 238] width 1123 height 316
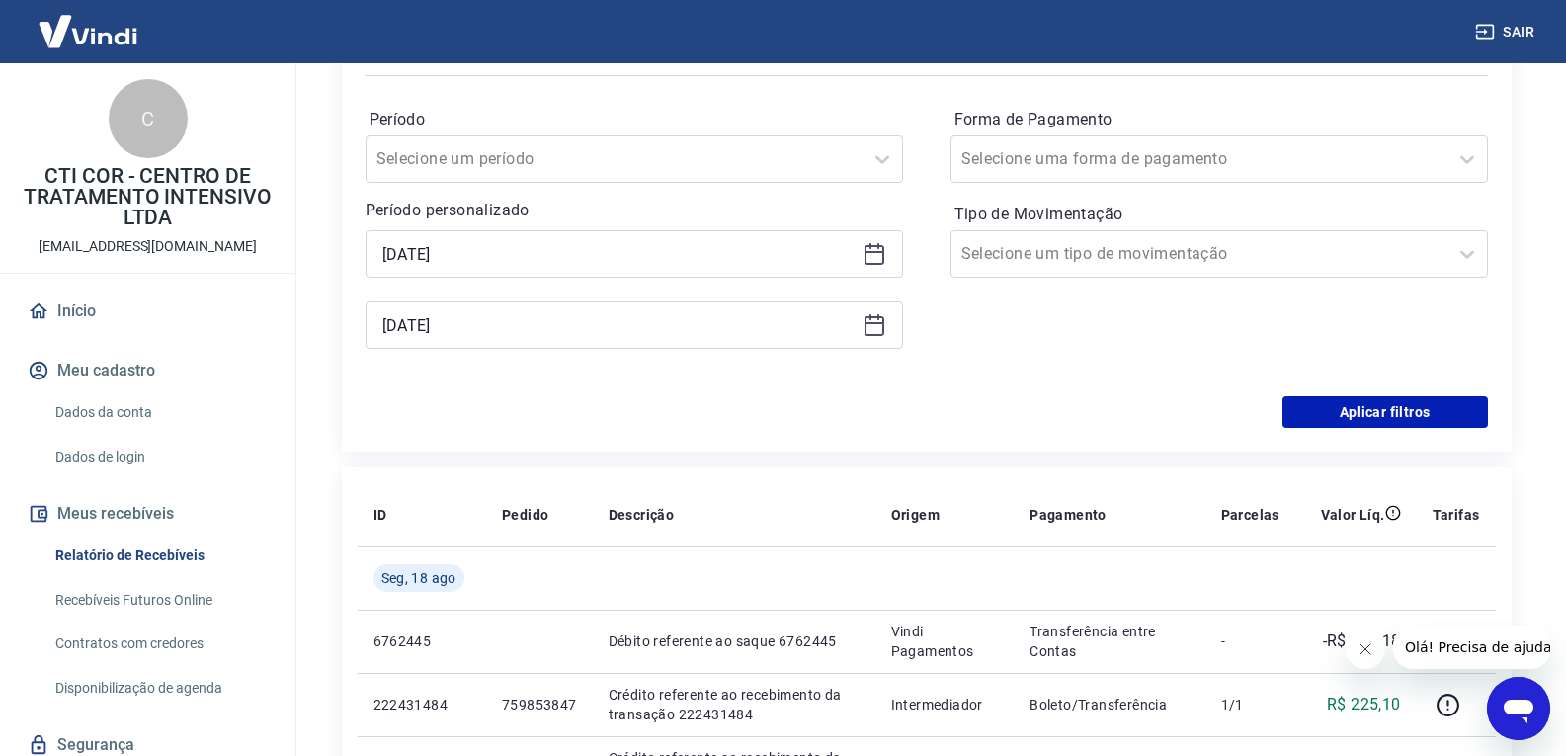
type input "[DATE]"
click at [874, 256] on icon at bounding box center [875, 254] width 24 height 24
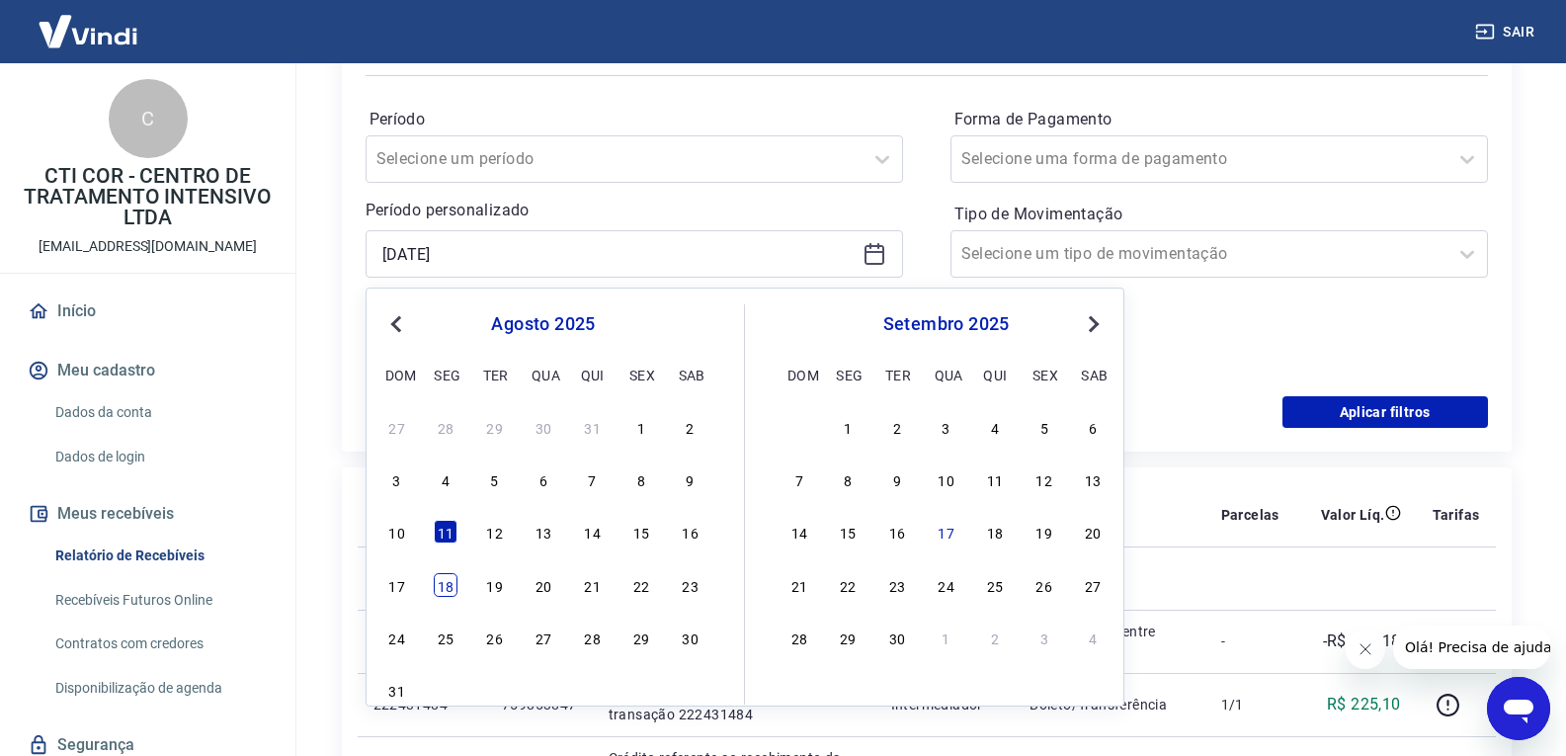
click at [449, 582] on div "18" at bounding box center [446, 585] width 24 height 24
click at [1206, 333] on div "Forma de Pagamento Selecione uma forma de pagamento Tipo de Movimentação Seleci…" at bounding box center [1220, 238] width 538 height 269
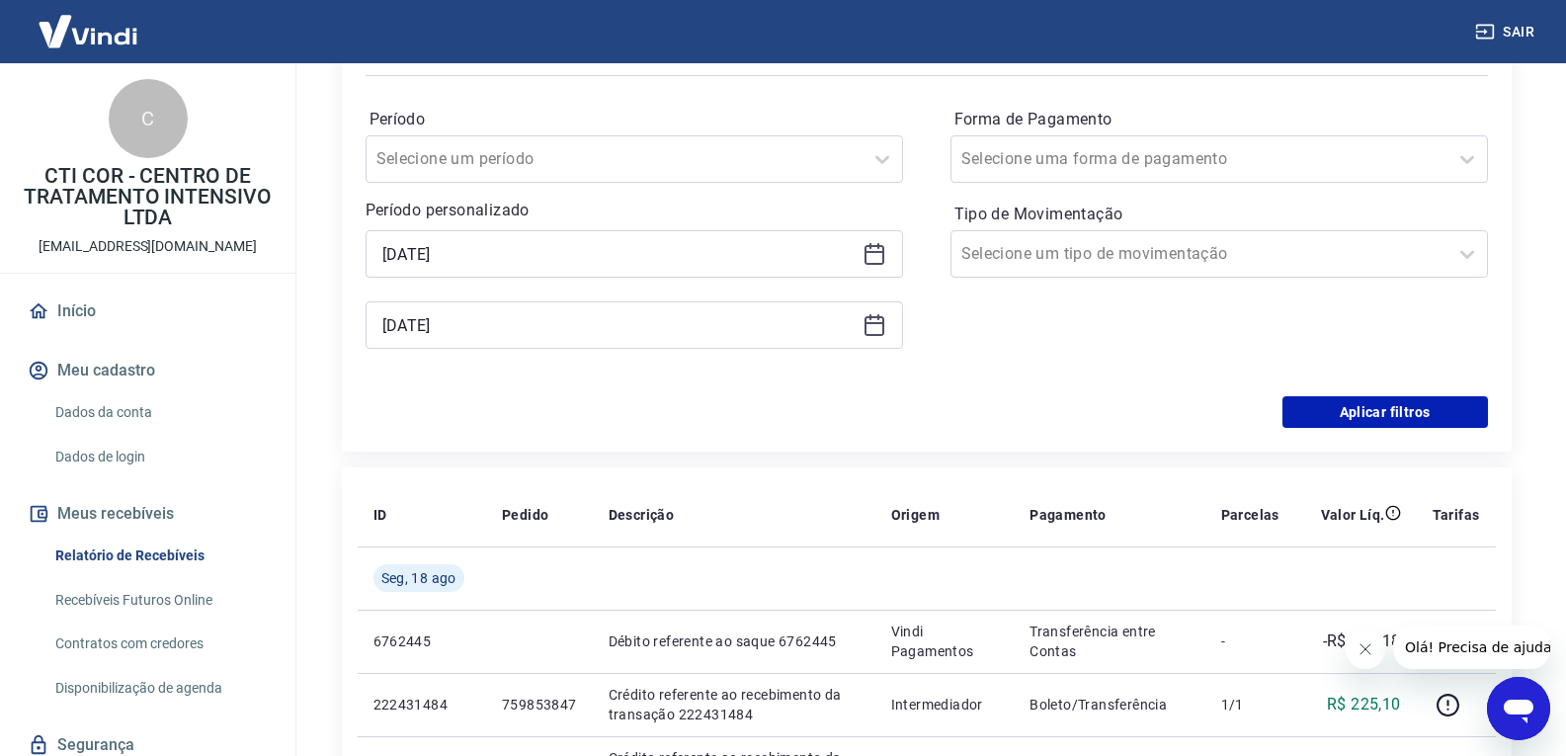
type input "[DATE]"
click at [1372, 414] on button "Aplicar filtros" at bounding box center [1386, 412] width 206 height 32
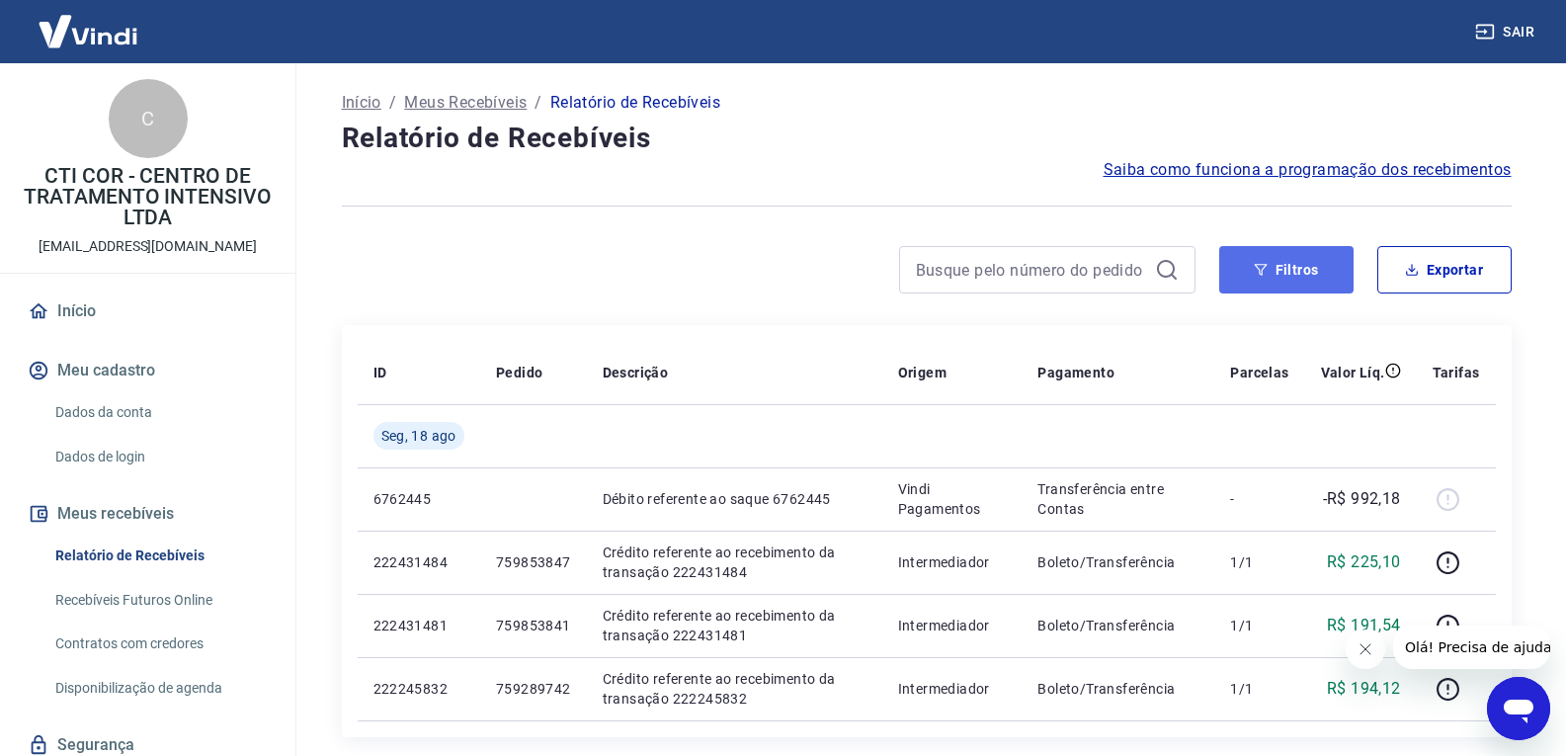
click at [1315, 270] on button "Filtros" at bounding box center [1287, 269] width 134 height 47
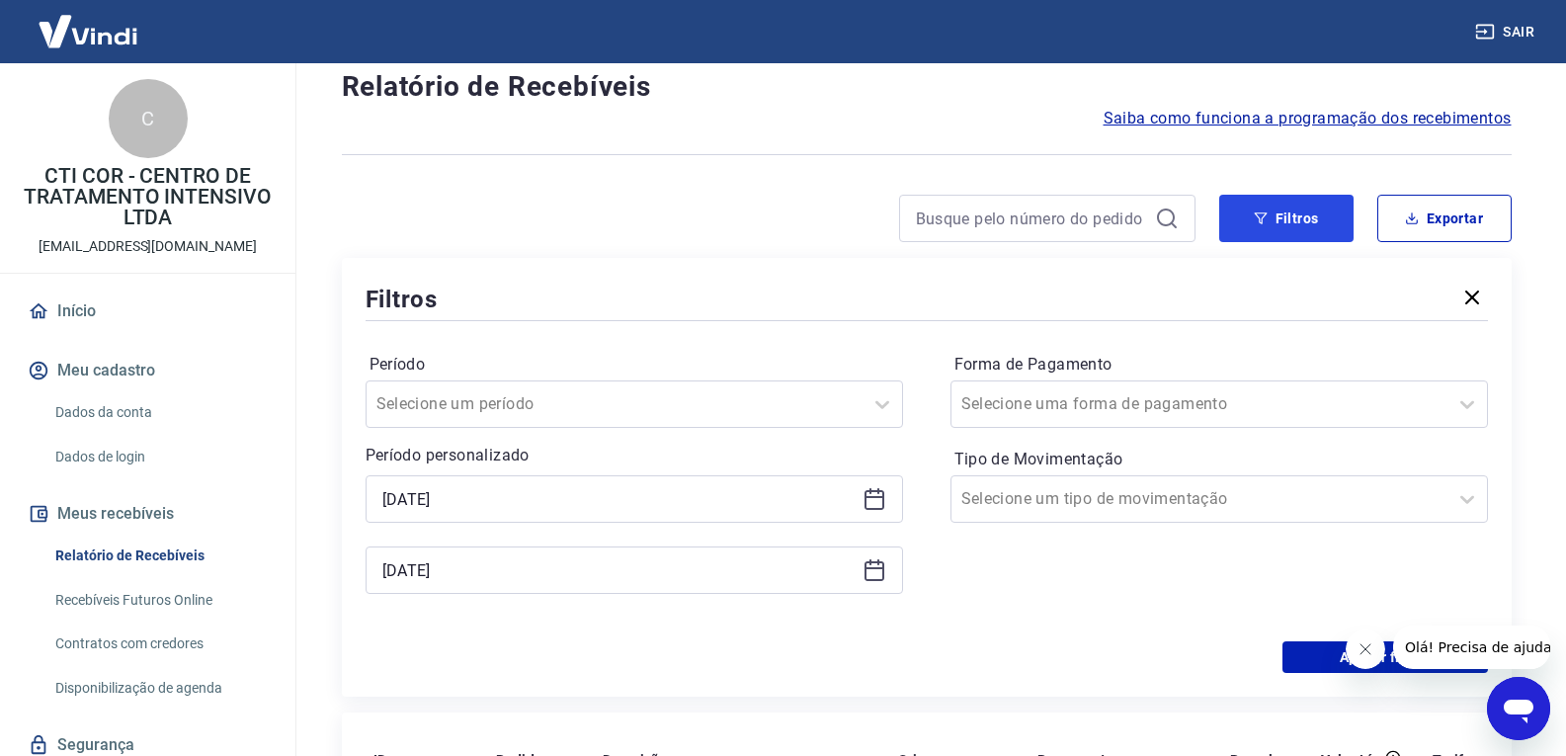
scroll to position [99, 0]
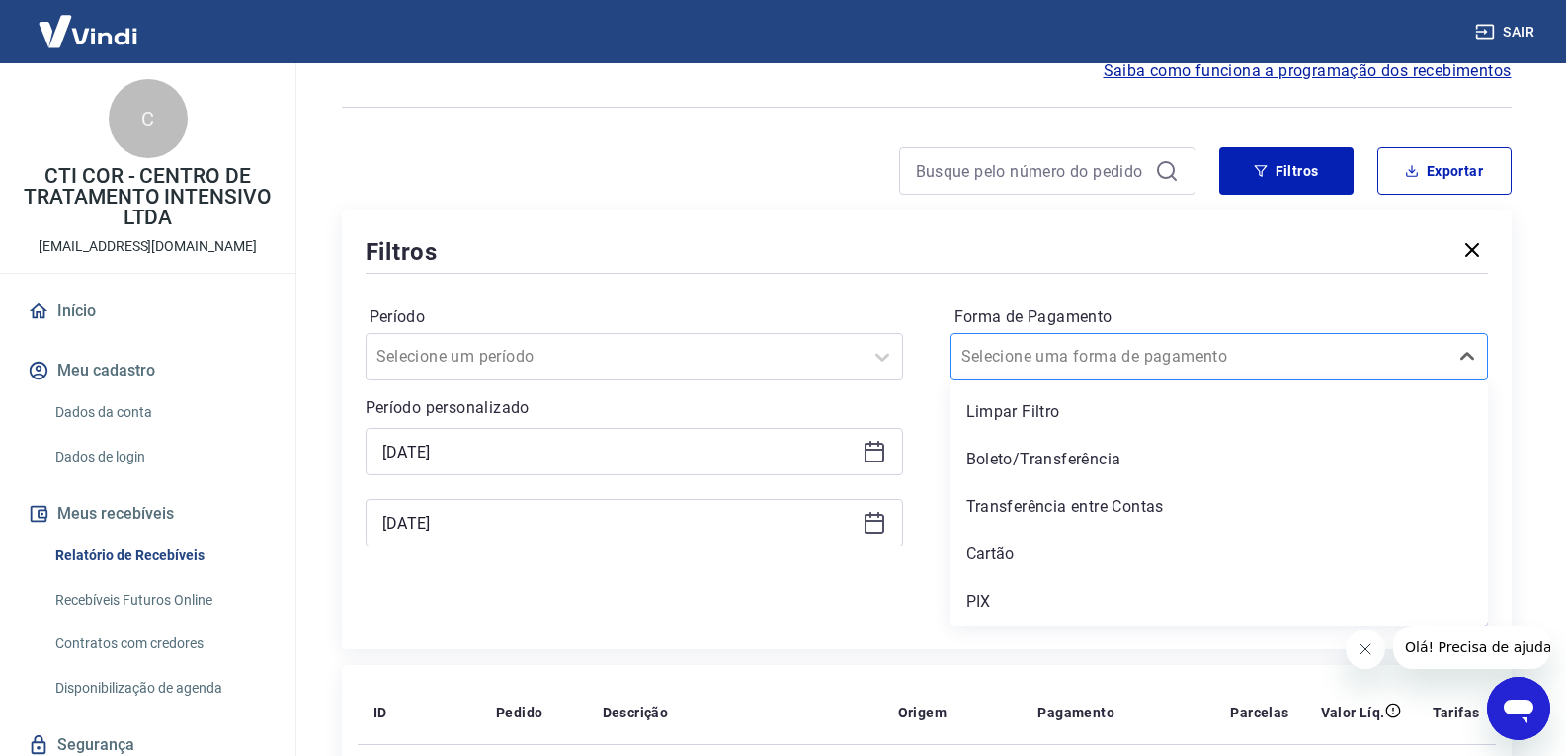
click at [1157, 351] on div at bounding box center [1200, 357] width 476 height 28
click at [1057, 563] on div "Cartão" at bounding box center [1220, 555] width 538 height 40
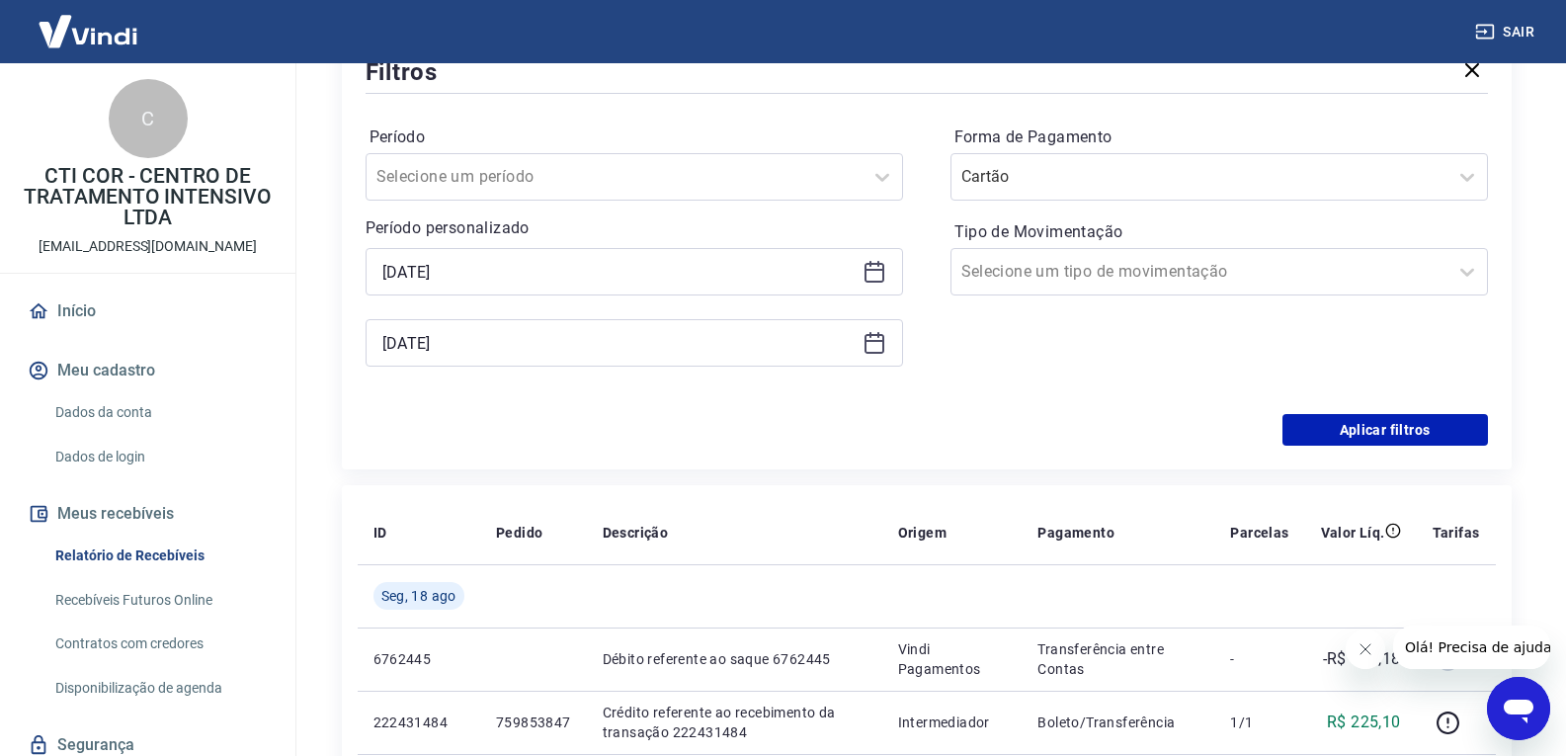
scroll to position [296, 0]
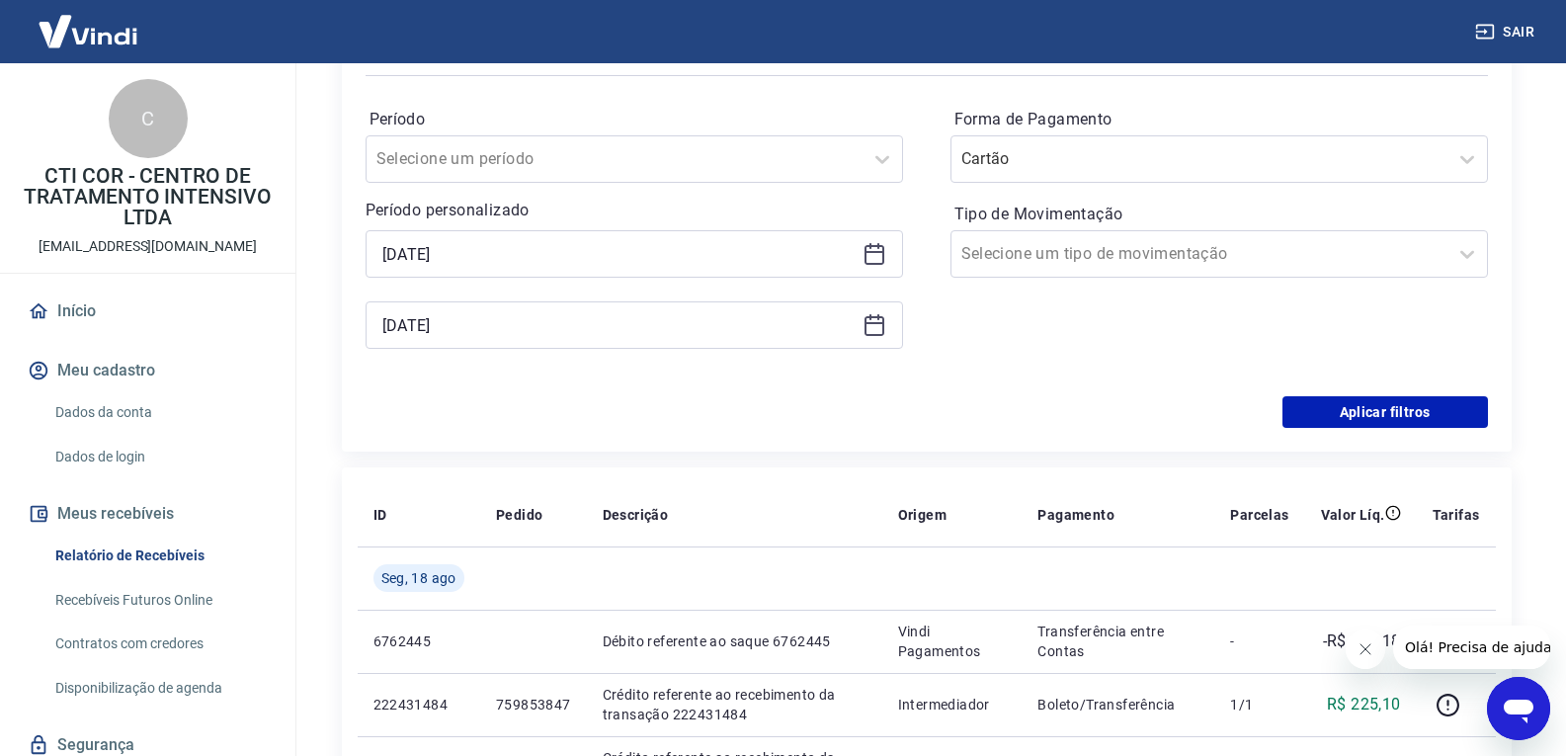
click at [1310, 428] on div "Filtros Período Selecione um período Período personalizado [DATE] [DATE] Forma …" at bounding box center [927, 232] width 1170 height 439
click at [1329, 416] on button "Aplicar filtros" at bounding box center [1386, 412] width 206 height 32
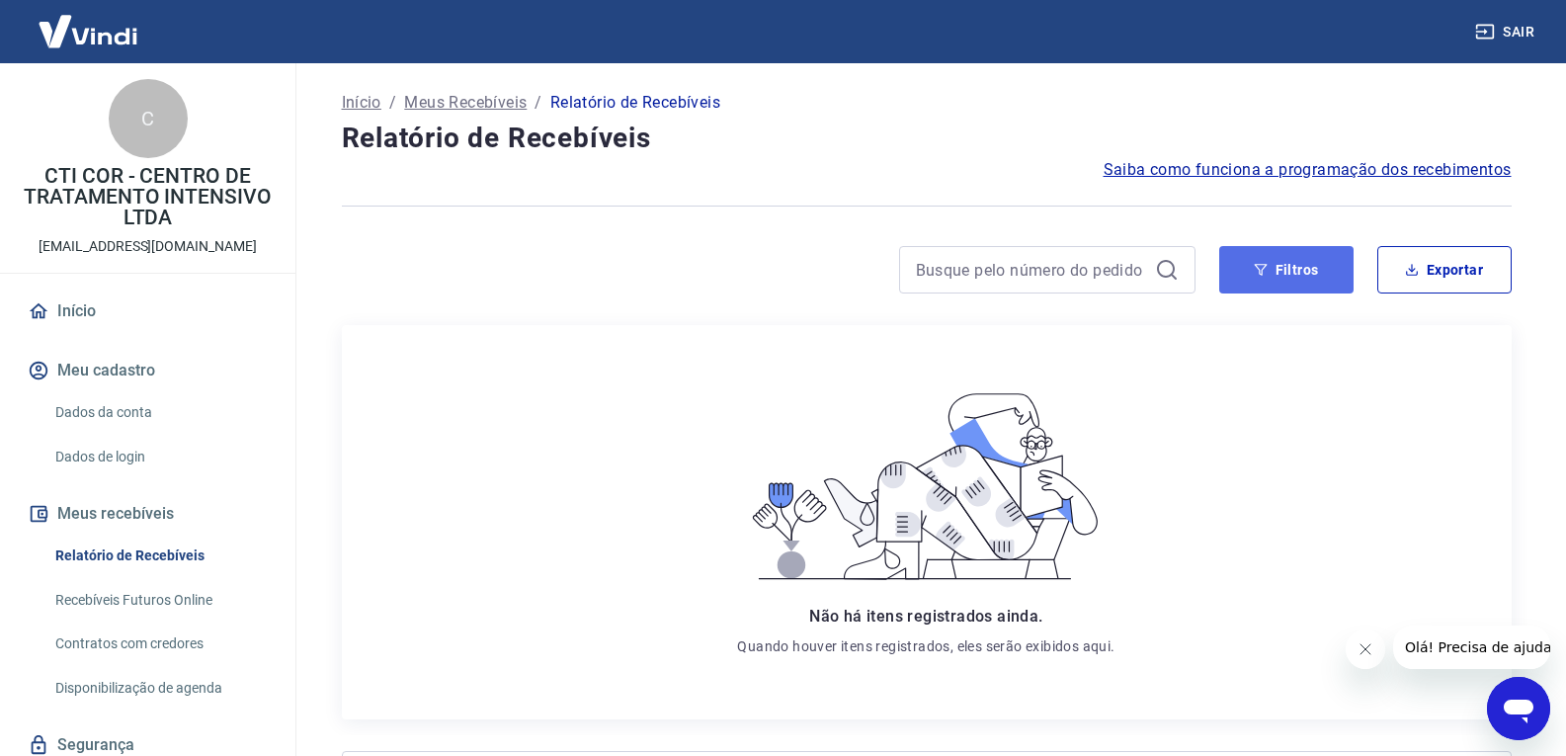
click at [1244, 269] on button "Filtros" at bounding box center [1287, 269] width 134 height 47
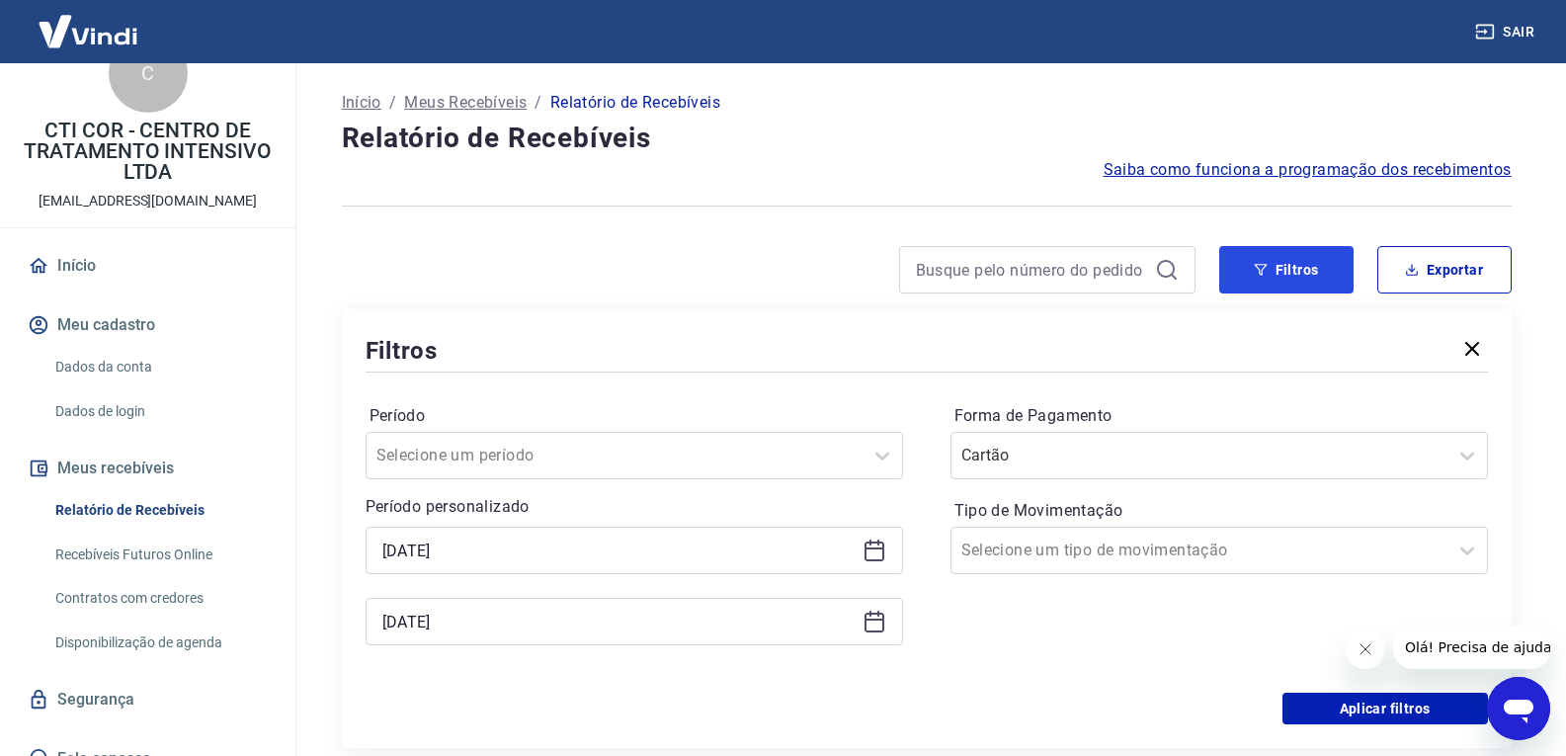
scroll to position [70, 0]
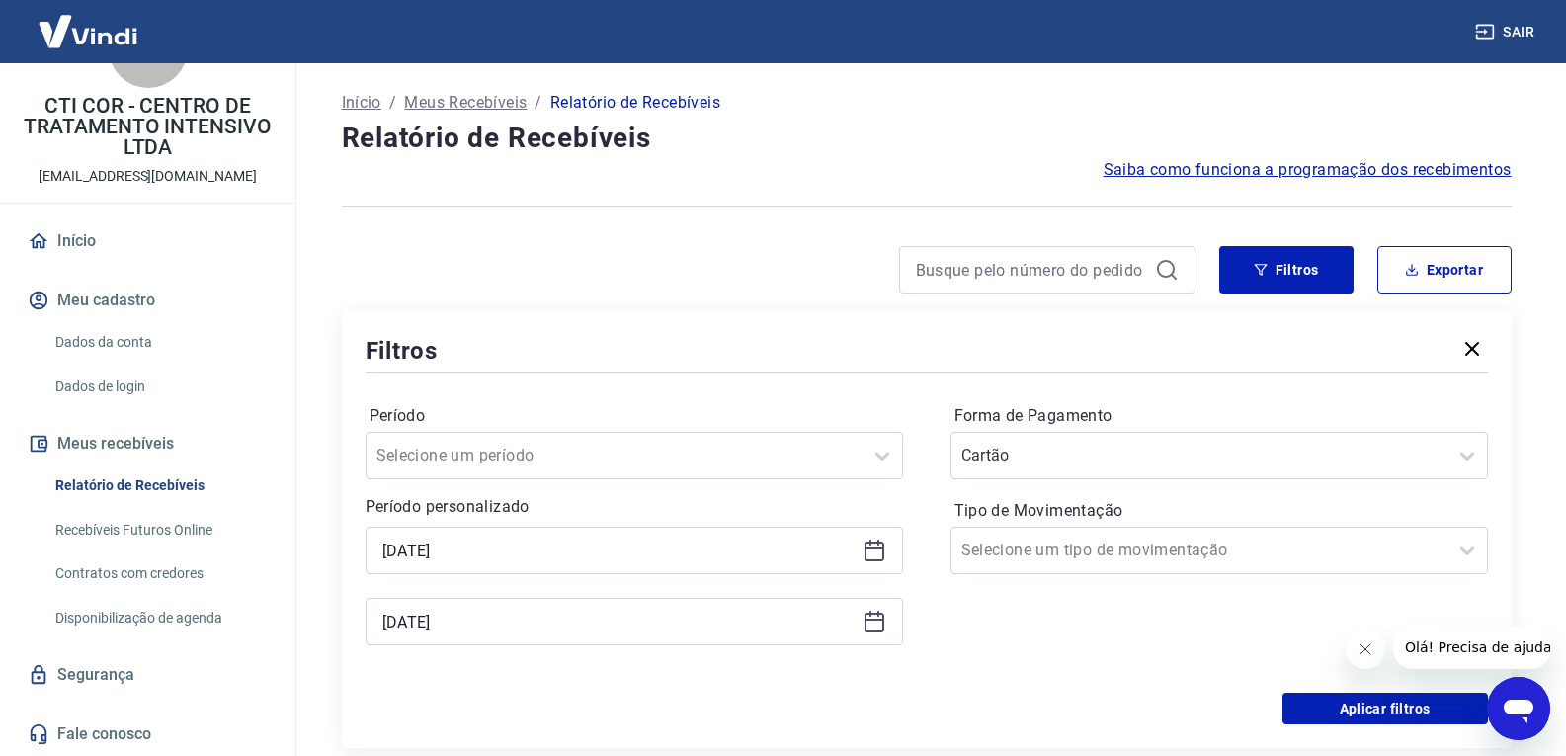
click at [863, 559] on icon at bounding box center [875, 551] width 24 height 24
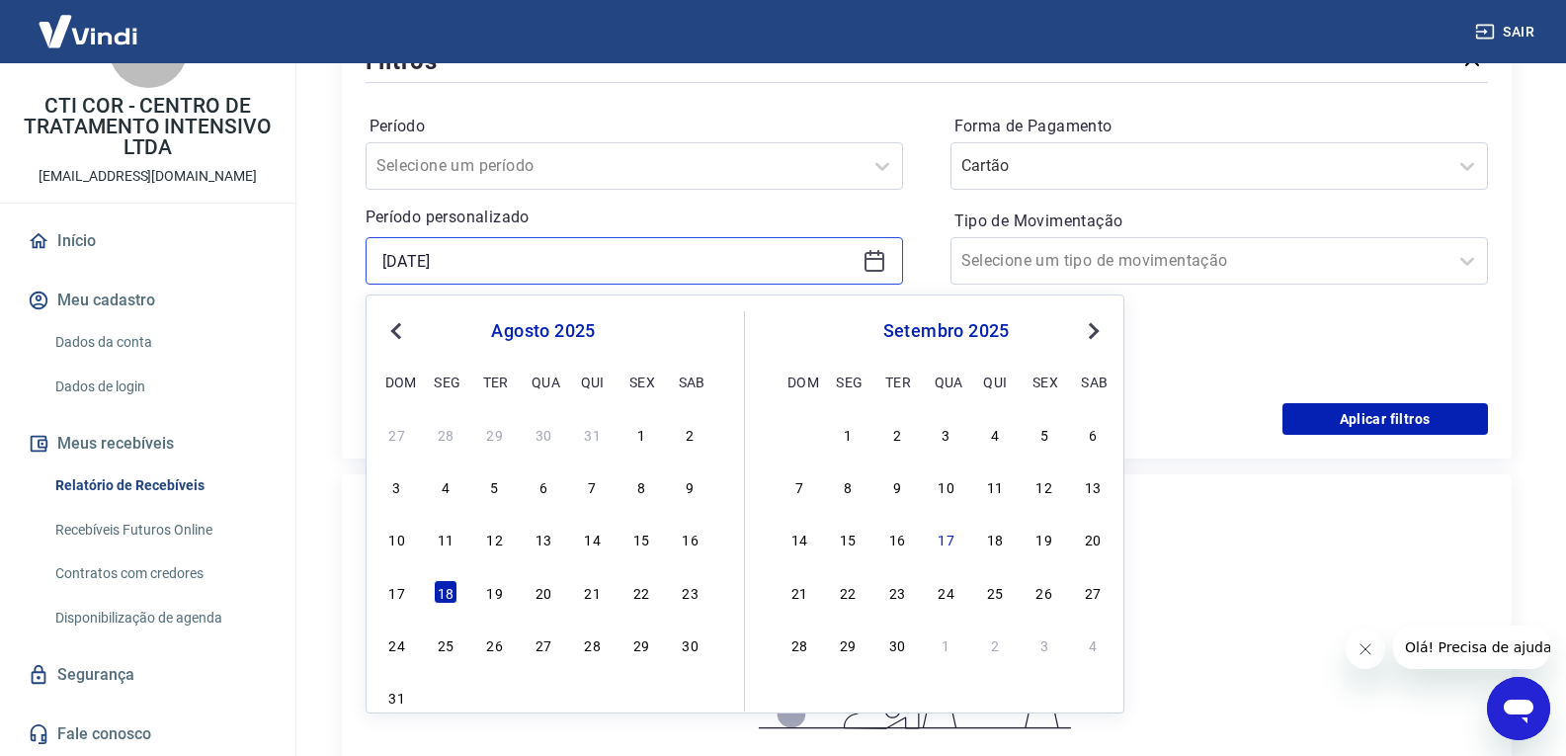
scroll to position [296, 0]
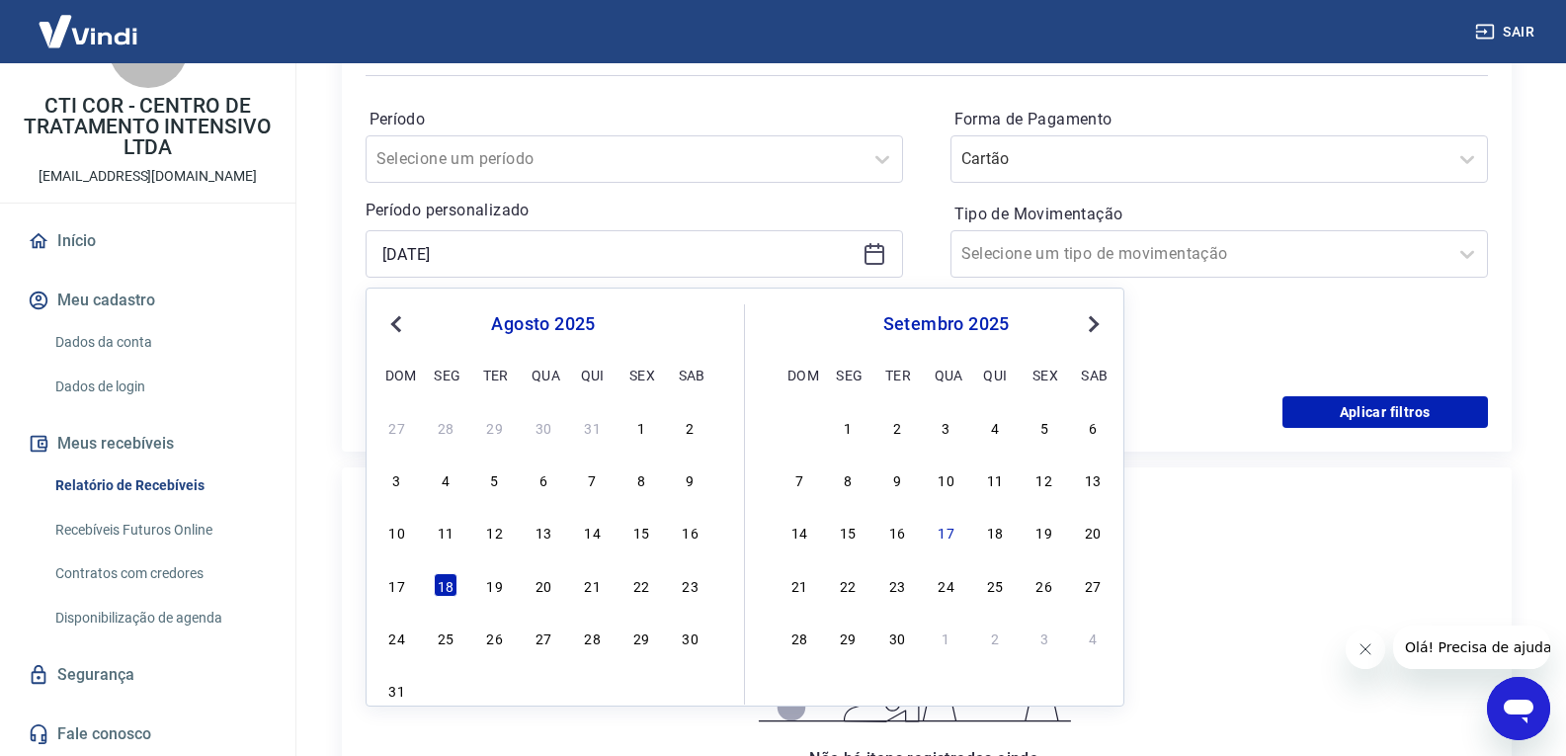
click at [638, 530] on div "15" at bounding box center [642, 532] width 24 height 24
type input "[DATE]"
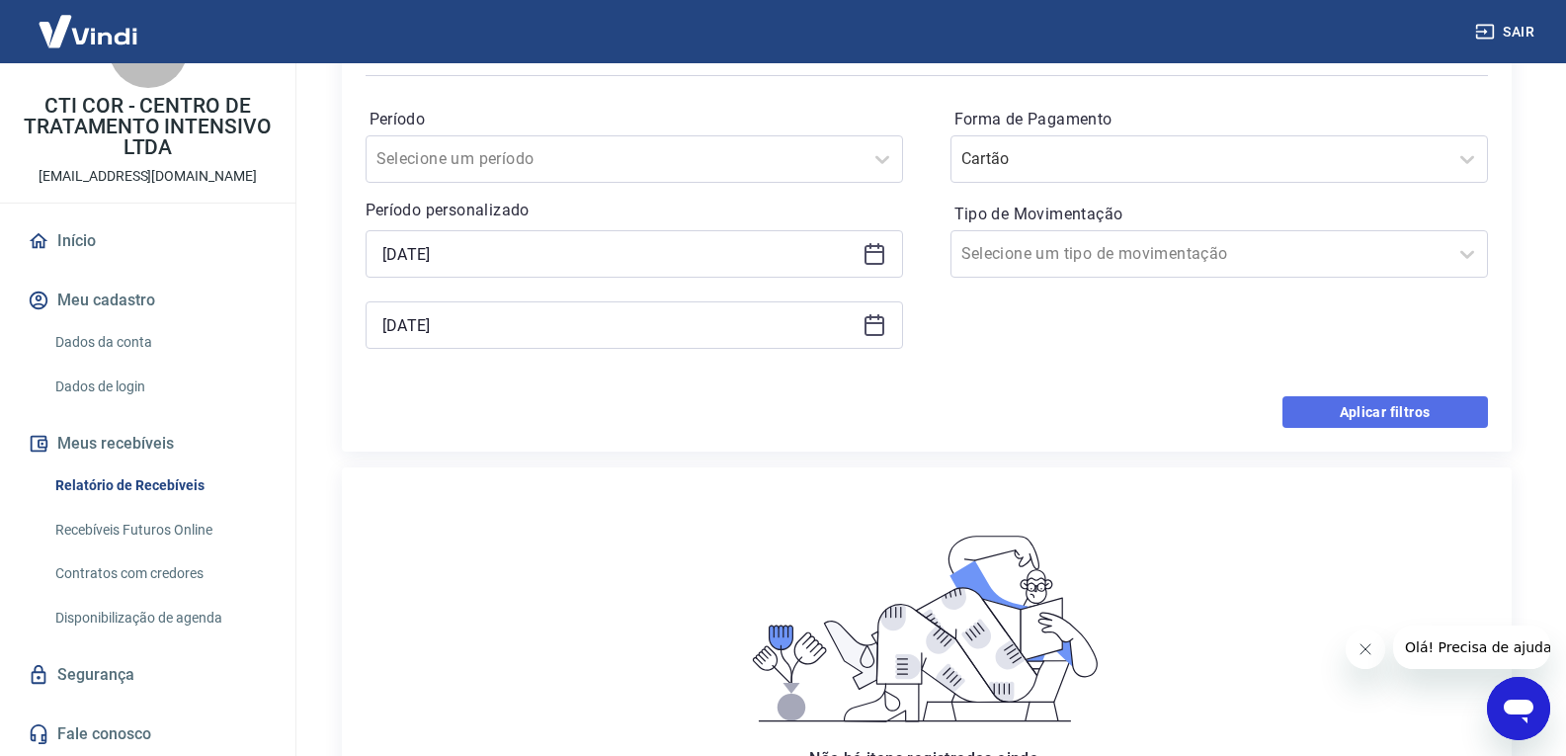
click at [1346, 412] on button "Aplicar filtros" at bounding box center [1386, 412] width 206 height 32
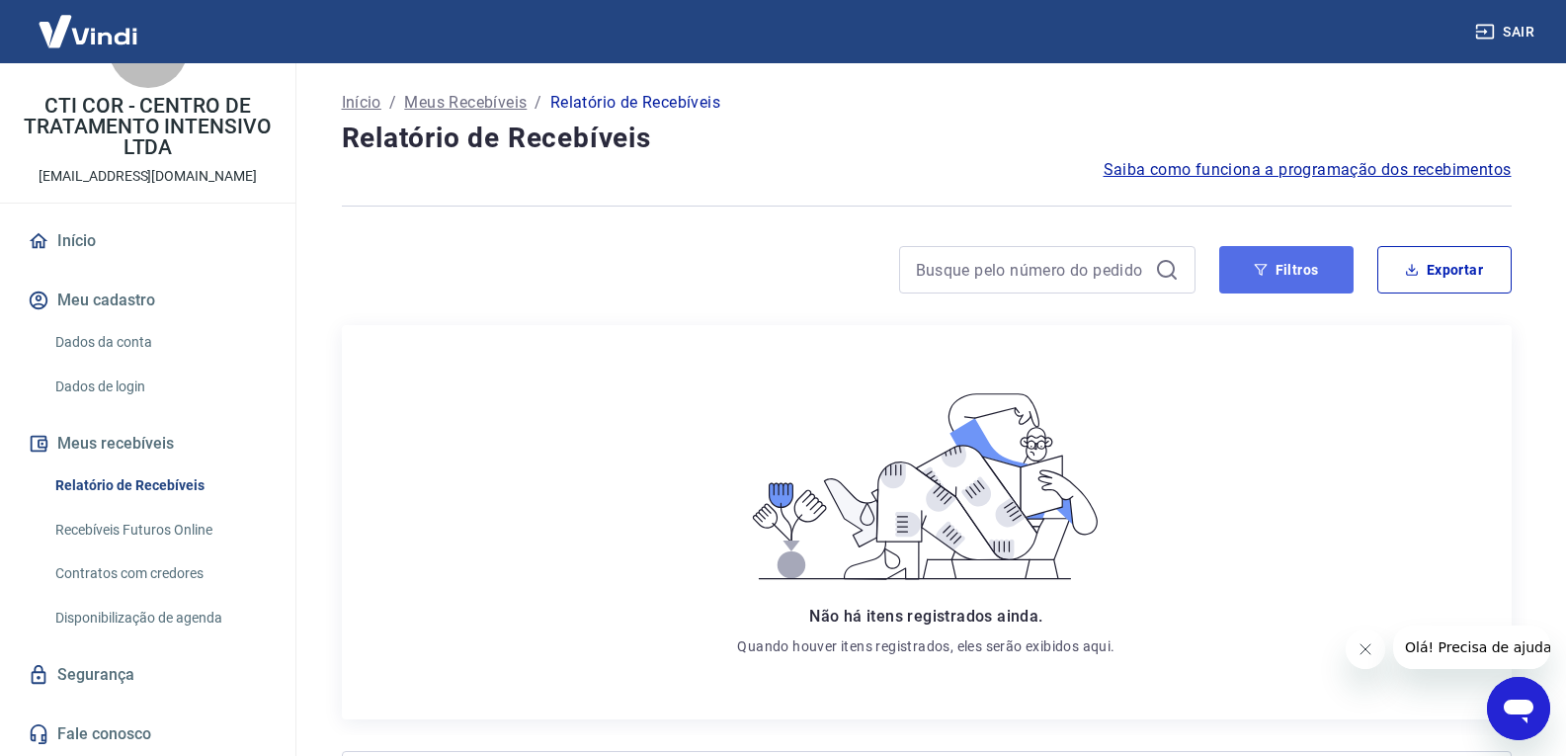
click at [1341, 262] on button "Filtros" at bounding box center [1287, 269] width 134 height 47
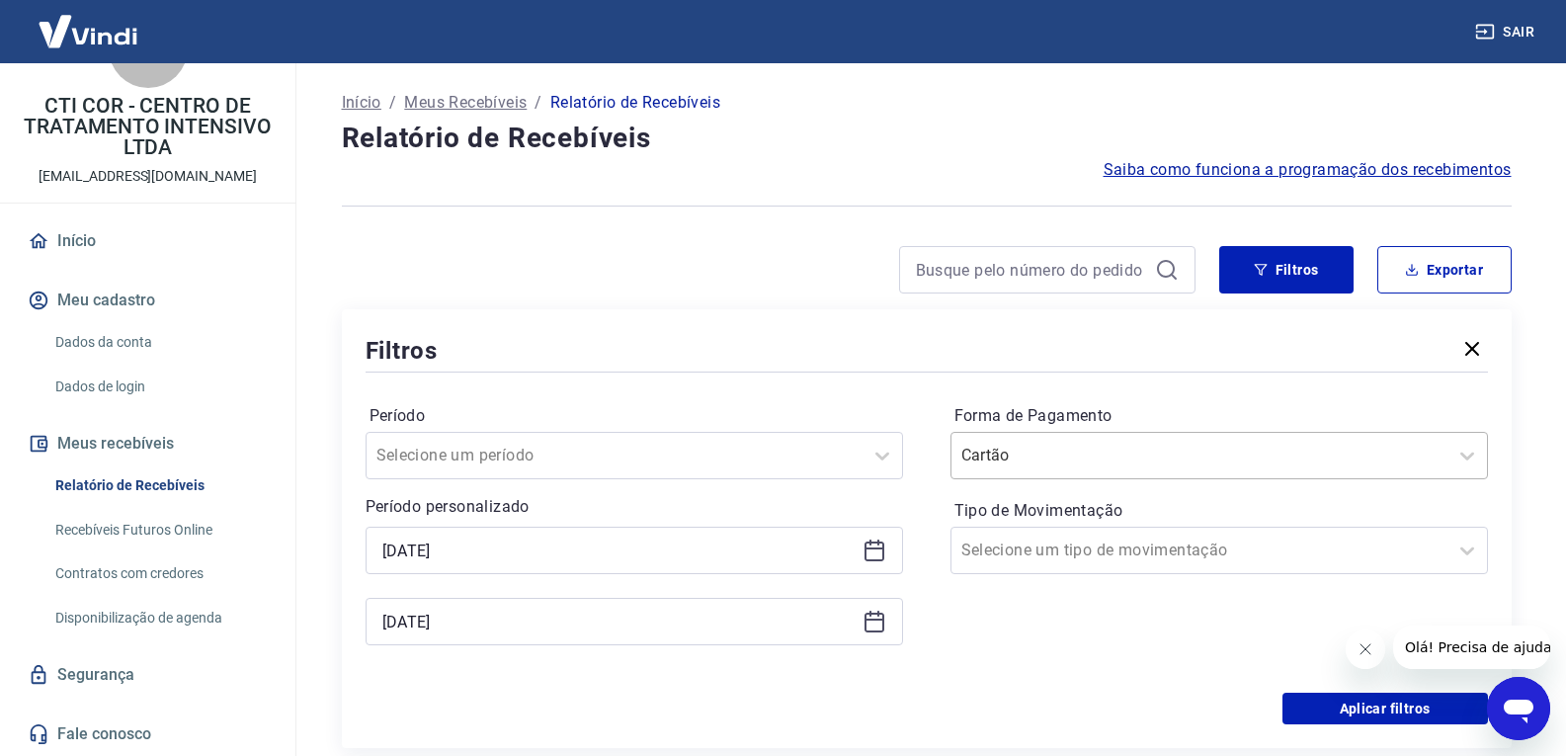
click at [1153, 461] on div at bounding box center [1200, 456] width 476 height 28
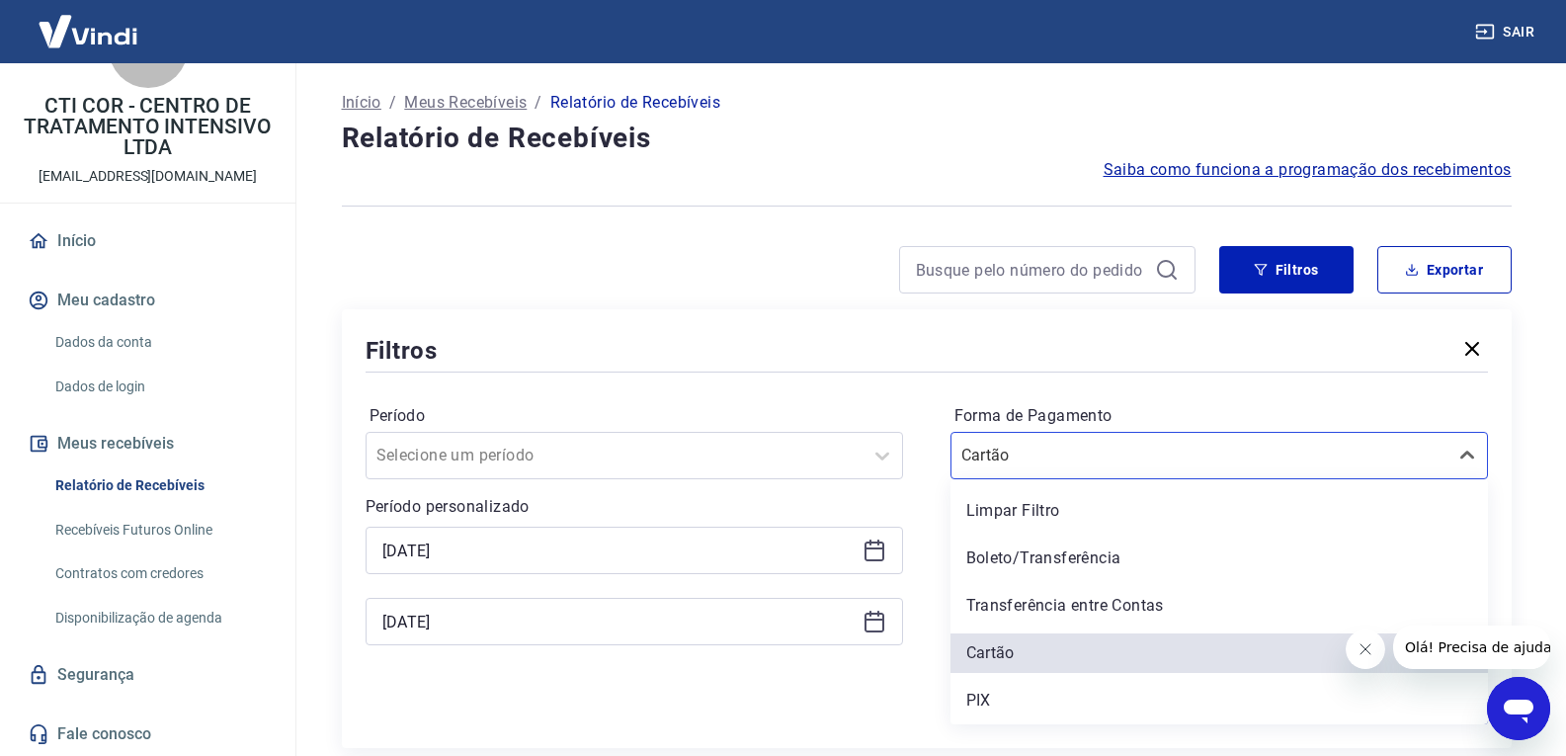
drag, startPoint x: 1147, startPoint y: 502, endPoint x: 975, endPoint y: 518, distance: 172.7
click at [1145, 502] on div "Limpar Filtro" at bounding box center [1220, 511] width 538 height 40
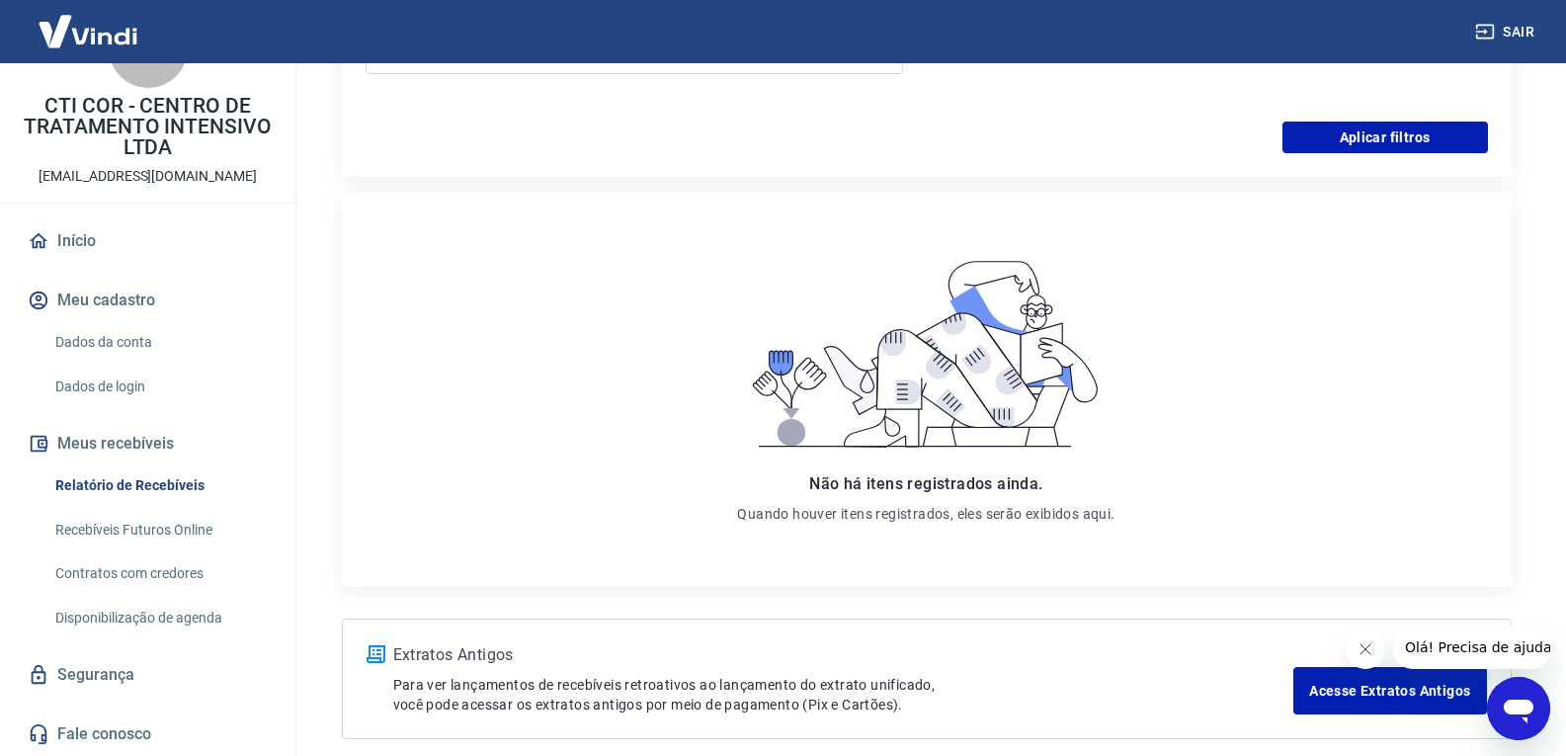
scroll to position [466, 0]
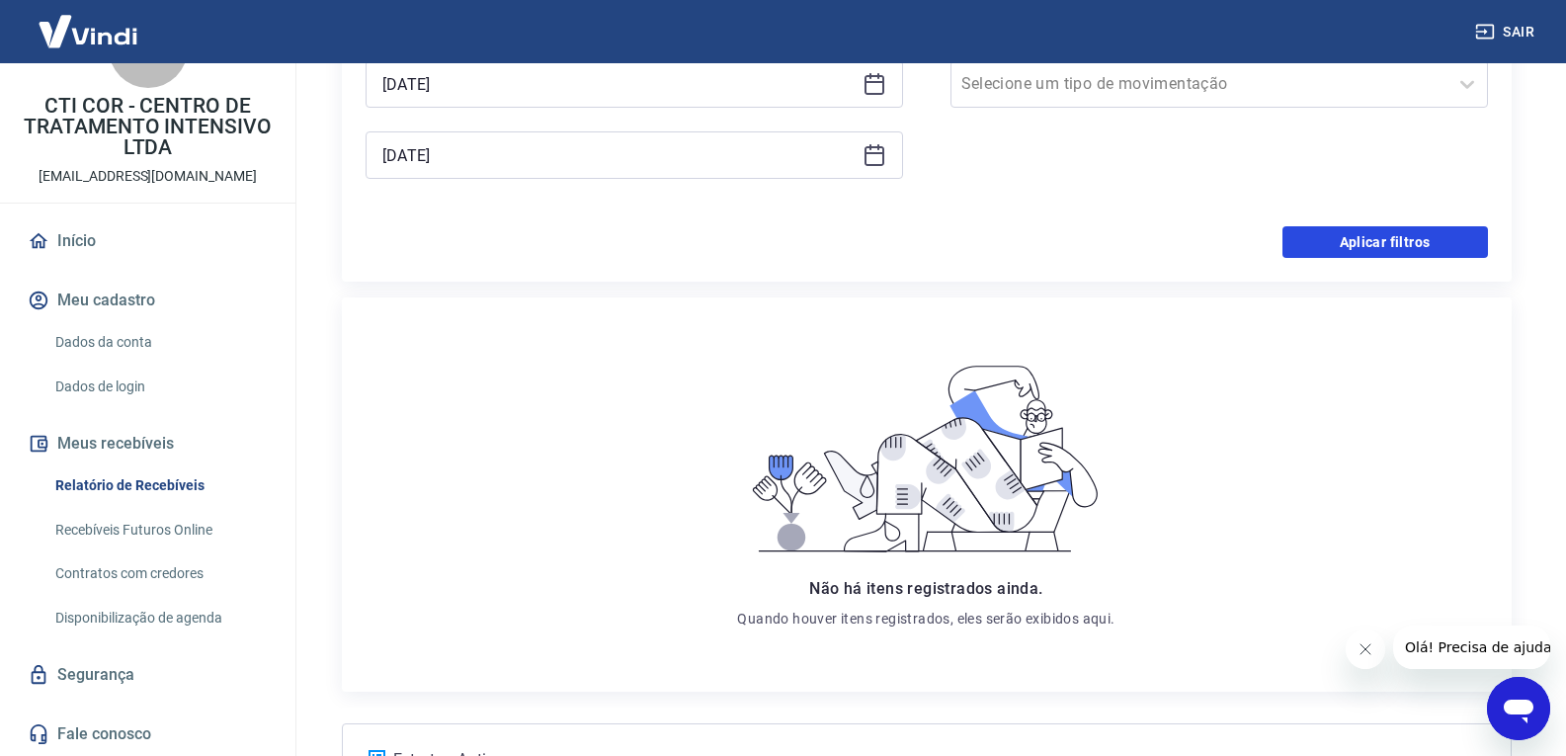
click at [1435, 237] on button "Aplicar filtros" at bounding box center [1386, 242] width 206 height 32
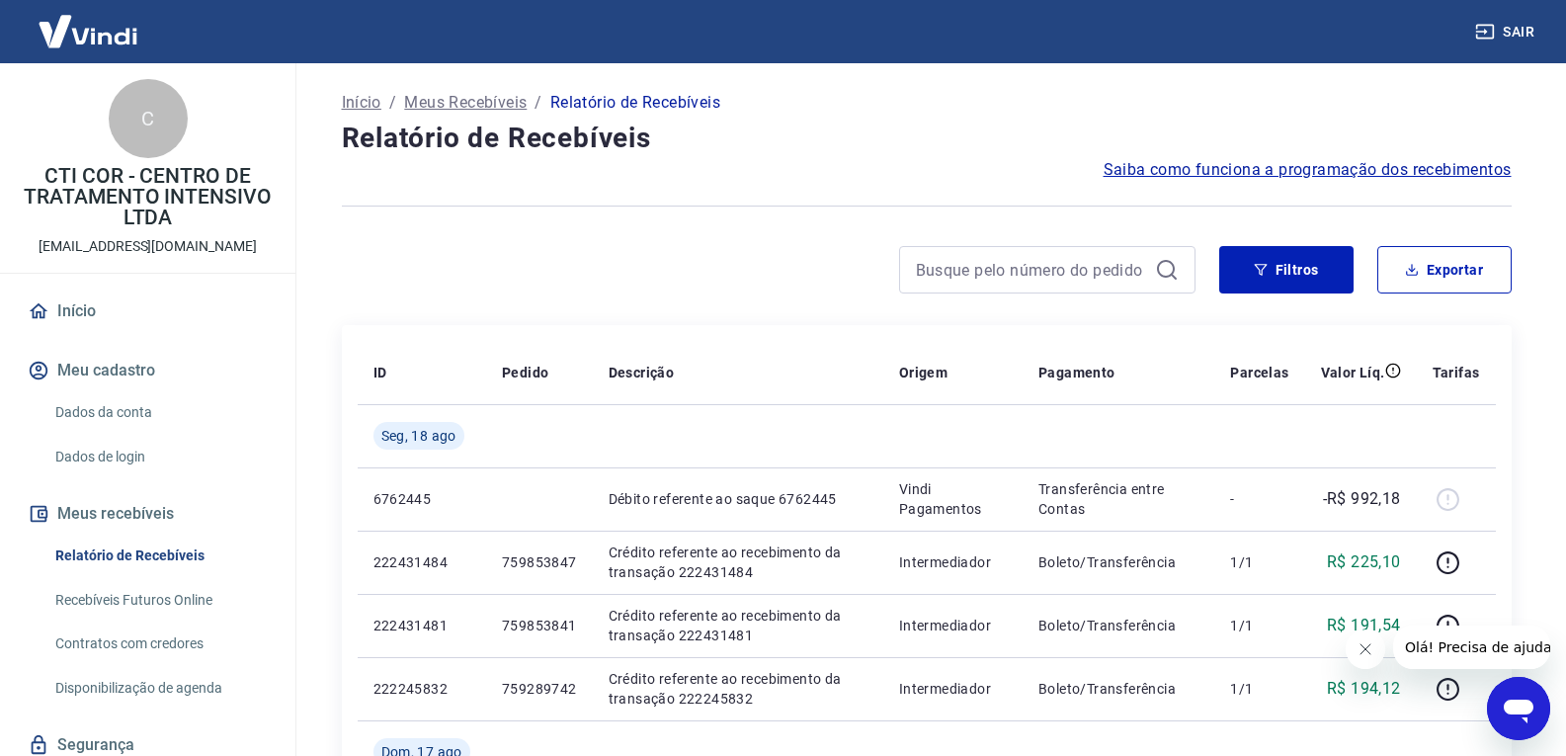
click at [135, 314] on link "Início" at bounding box center [148, 311] width 248 height 43
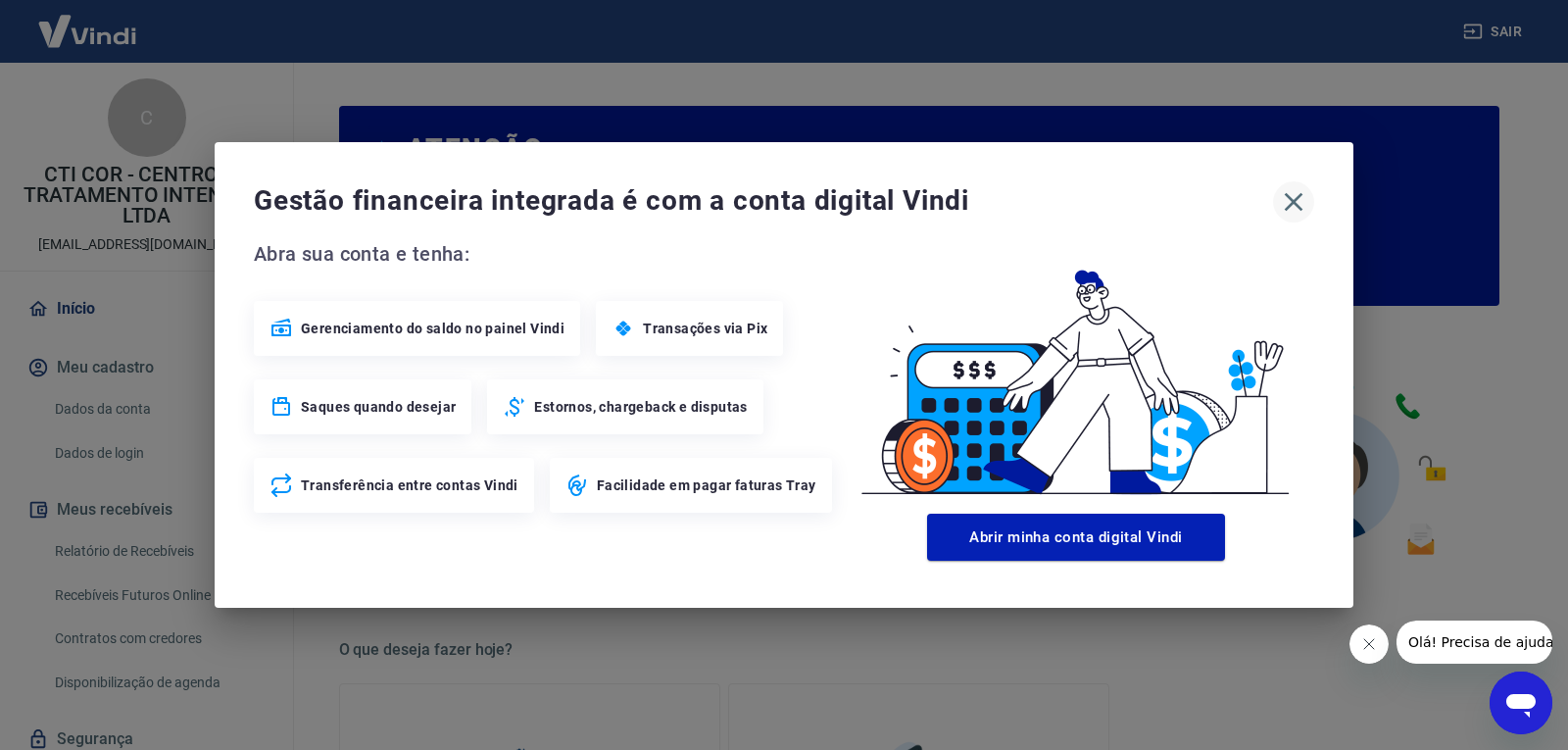
click at [1301, 197] on icon "button" at bounding box center [1294, 202] width 32 height 32
